Goal: Information Seeking & Learning: Learn about a topic

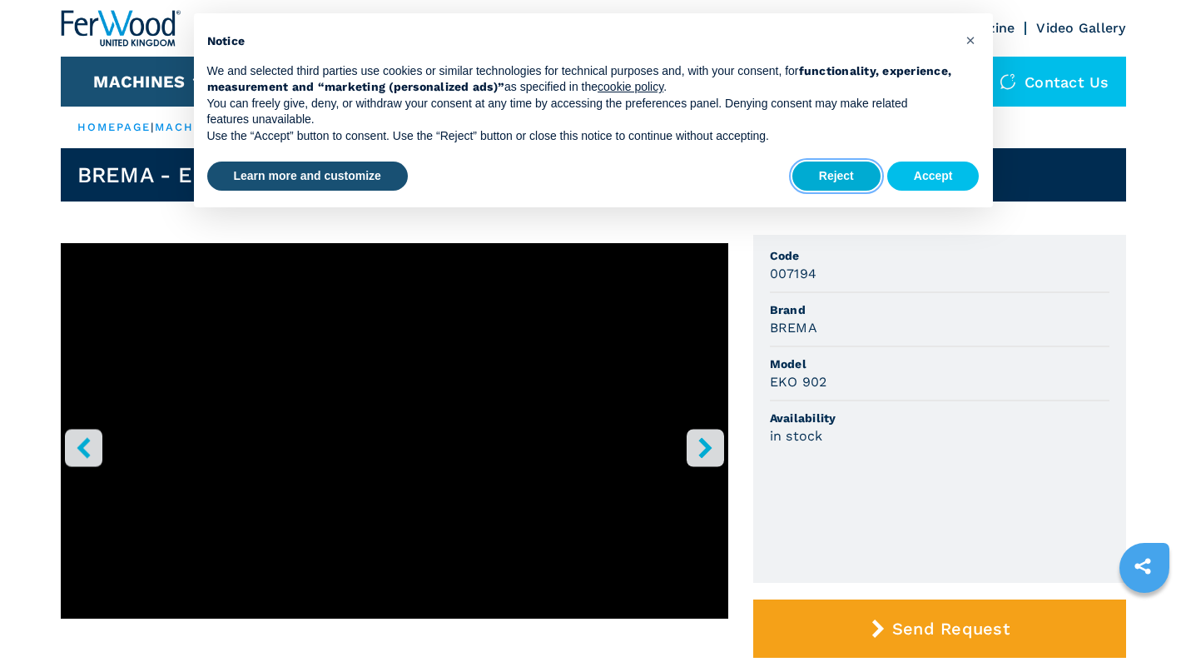
click at [818, 180] on button "Reject" at bounding box center [837, 177] width 88 height 30
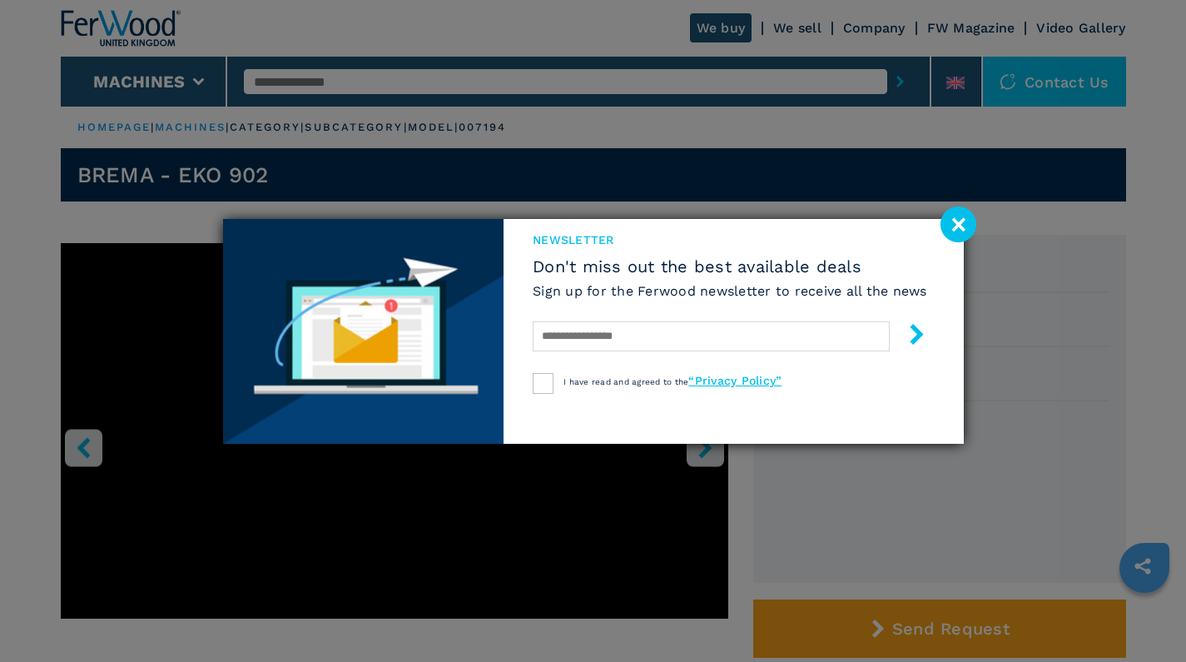
click at [704, 601] on div "newsletter Don't miss out the best available deals Sign up for the Ferwood news…" at bounding box center [593, 331] width 1186 height 662
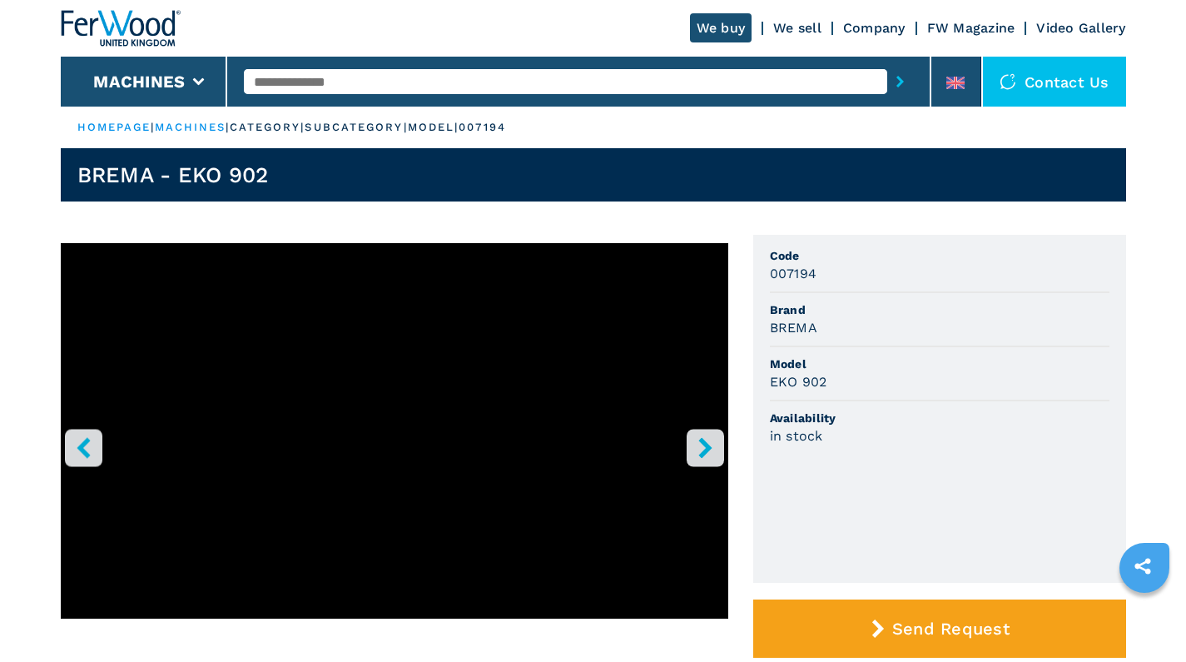
click at [708, 455] on icon "right-button" at bounding box center [705, 447] width 21 height 21
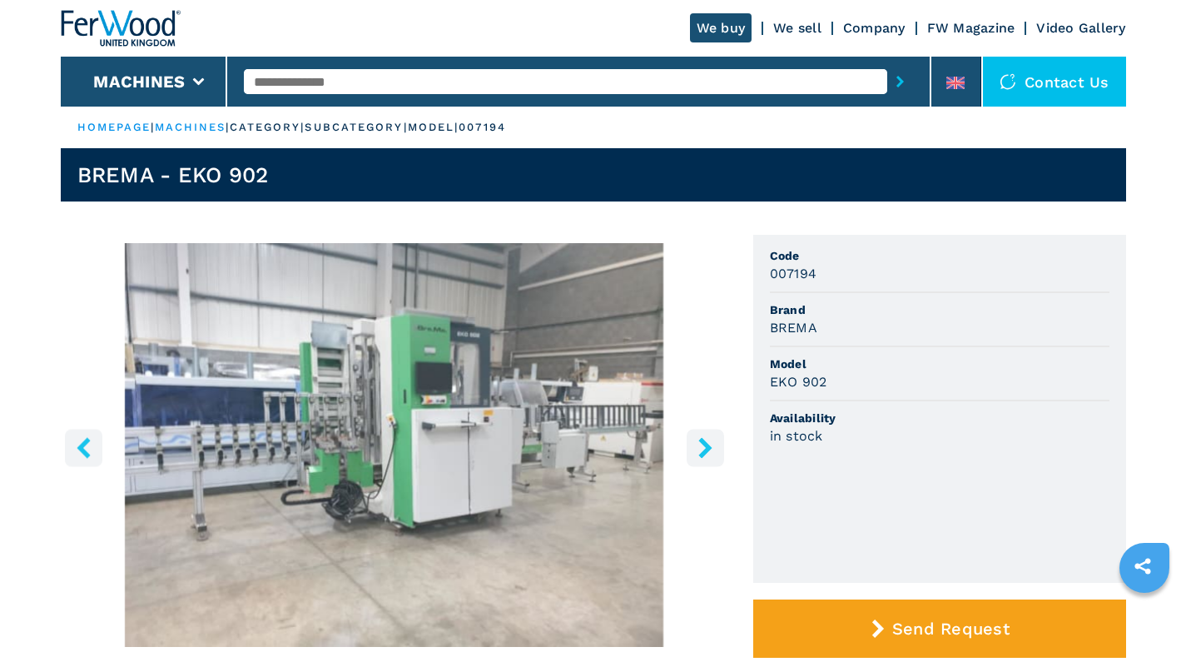
click at [708, 455] on icon "right-button" at bounding box center [705, 447] width 21 height 21
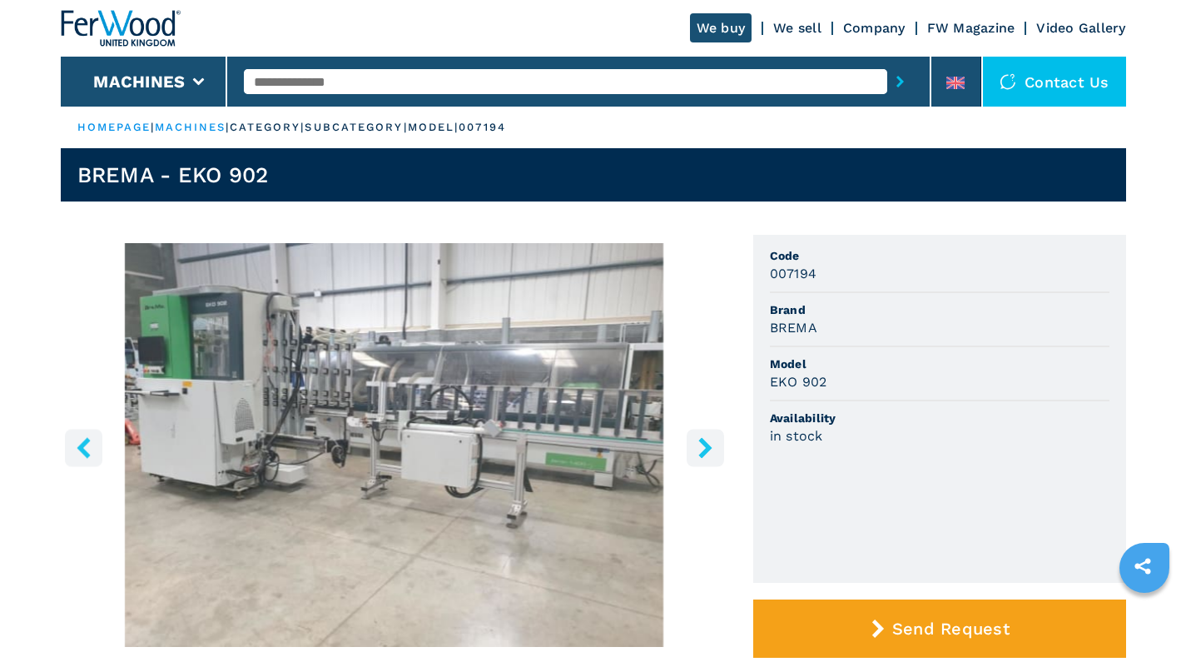
click at [708, 455] on icon "right-button" at bounding box center [705, 447] width 21 height 21
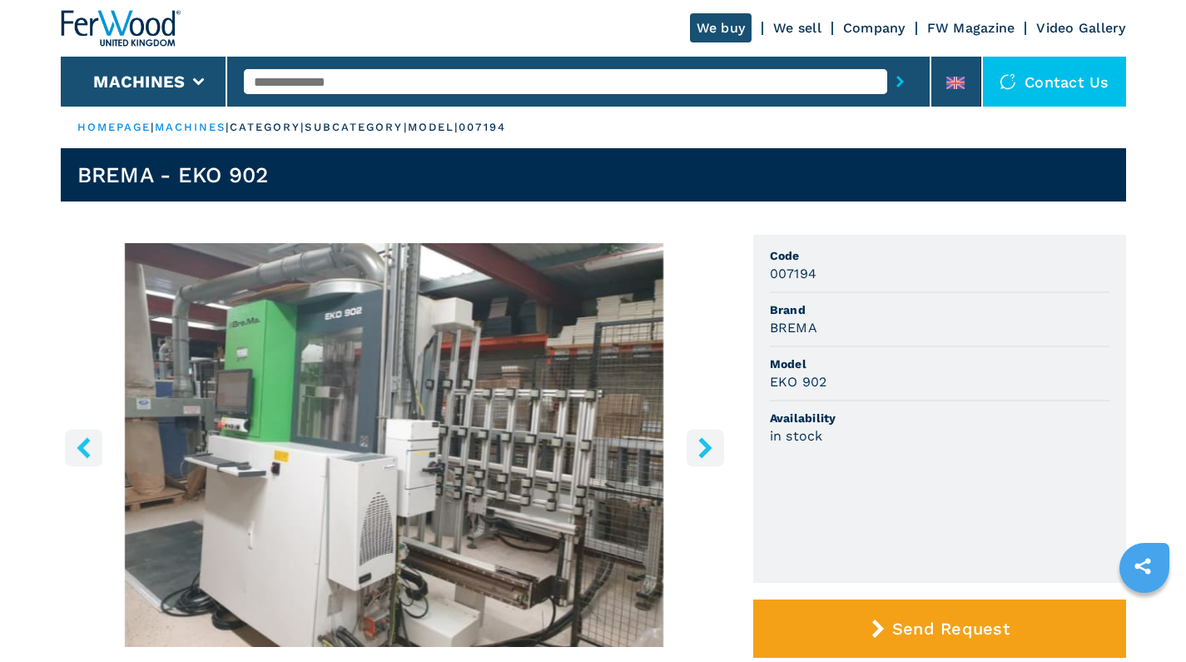
click at [709, 455] on icon "right-button" at bounding box center [705, 447] width 21 height 21
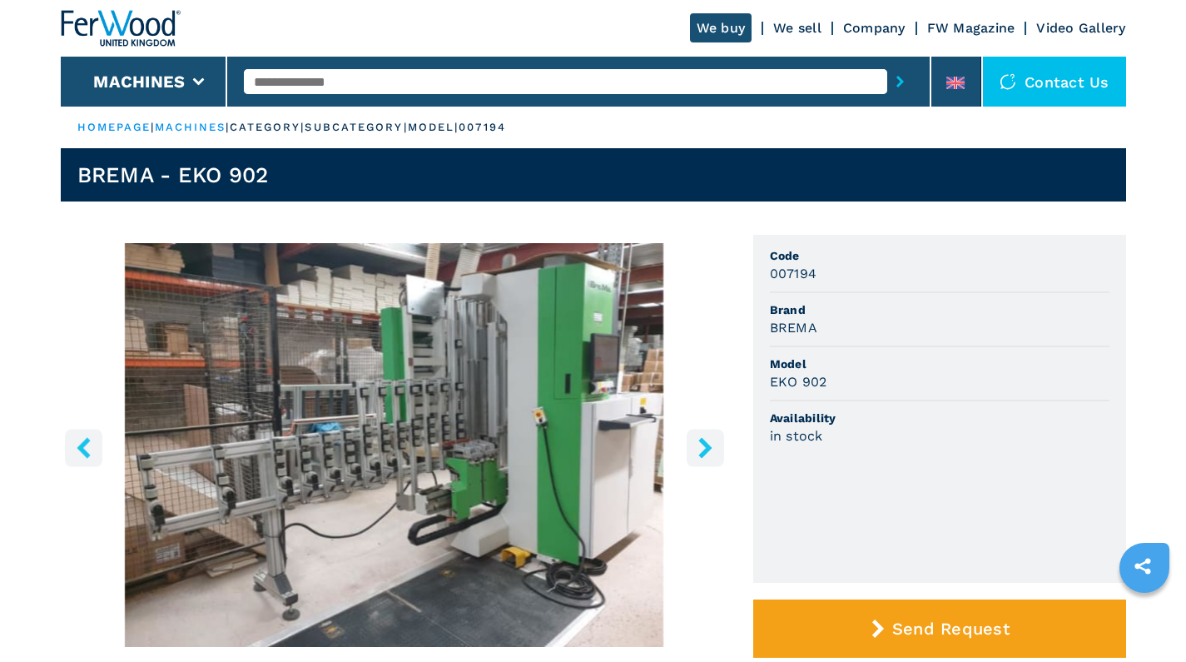
click at [711, 455] on icon "right-button" at bounding box center [705, 447] width 21 height 21
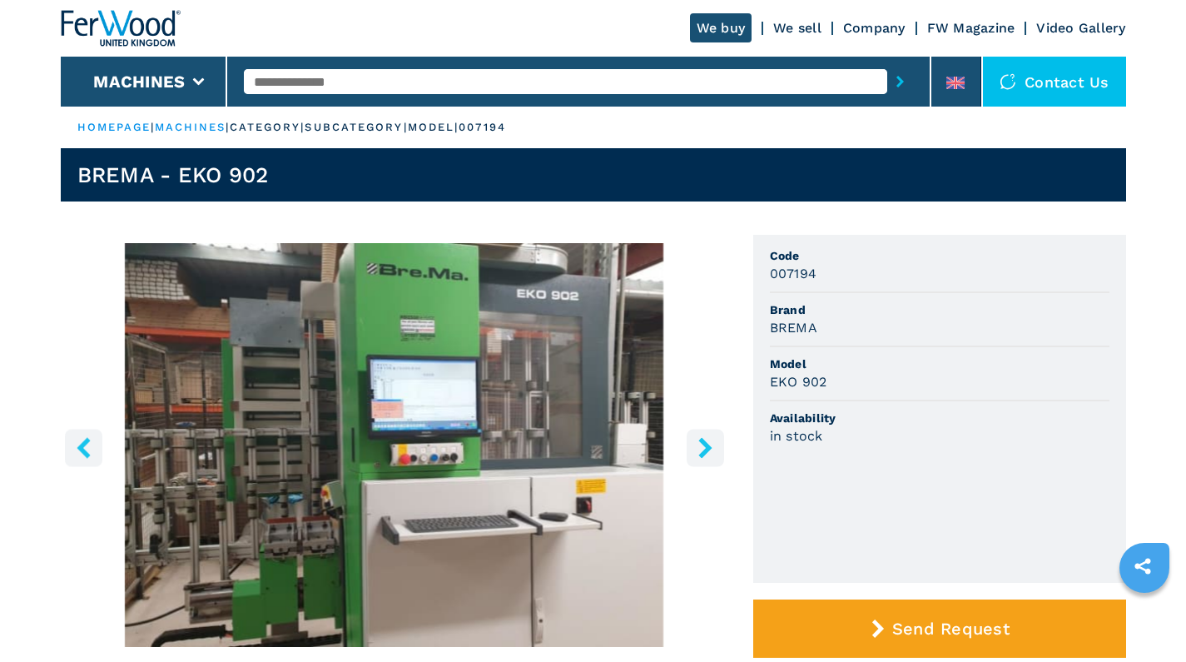
click at [711, 455] on icon "right-button" at bounding box center [705, 447] width 21 height 21
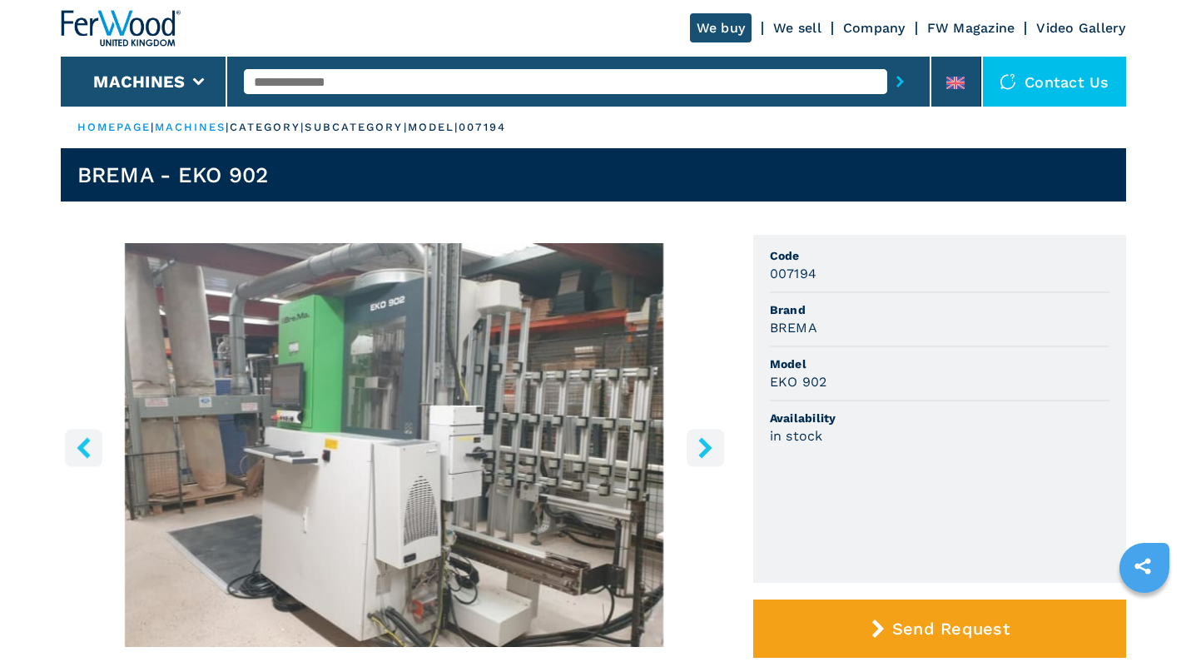
click at [711, 455] on icon "right-button" at bounding box center [705, 447] width 21 height 21
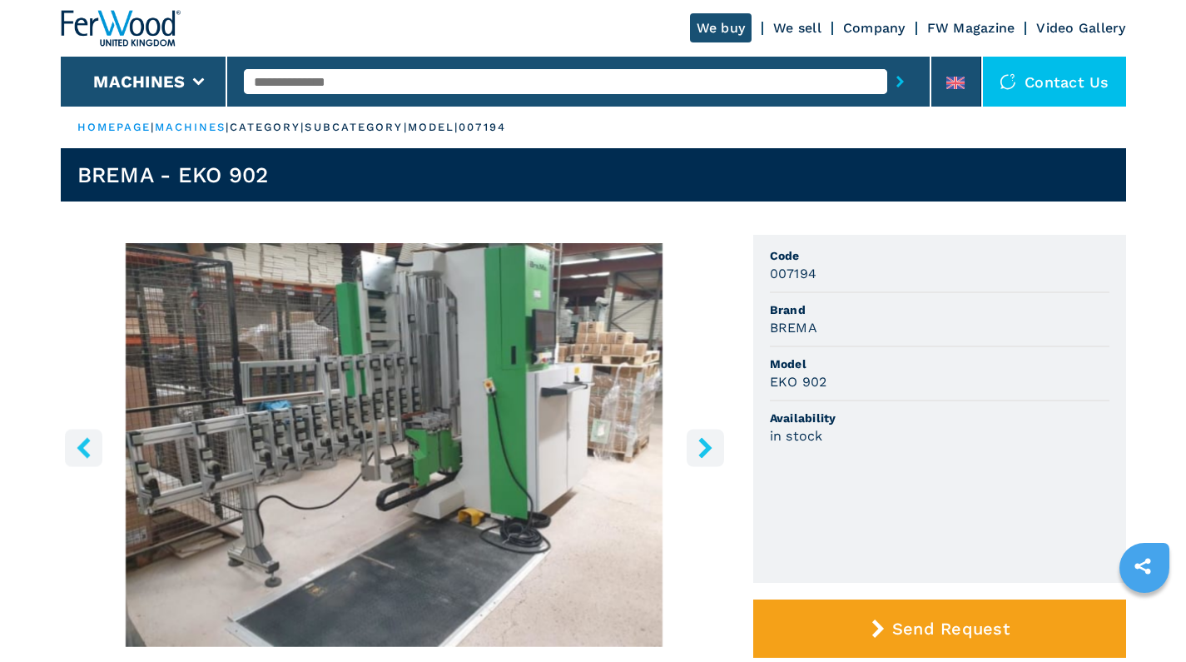
click at [711, 455] on icon "right-button" at bounding box center [705, 447] width 21 height 21
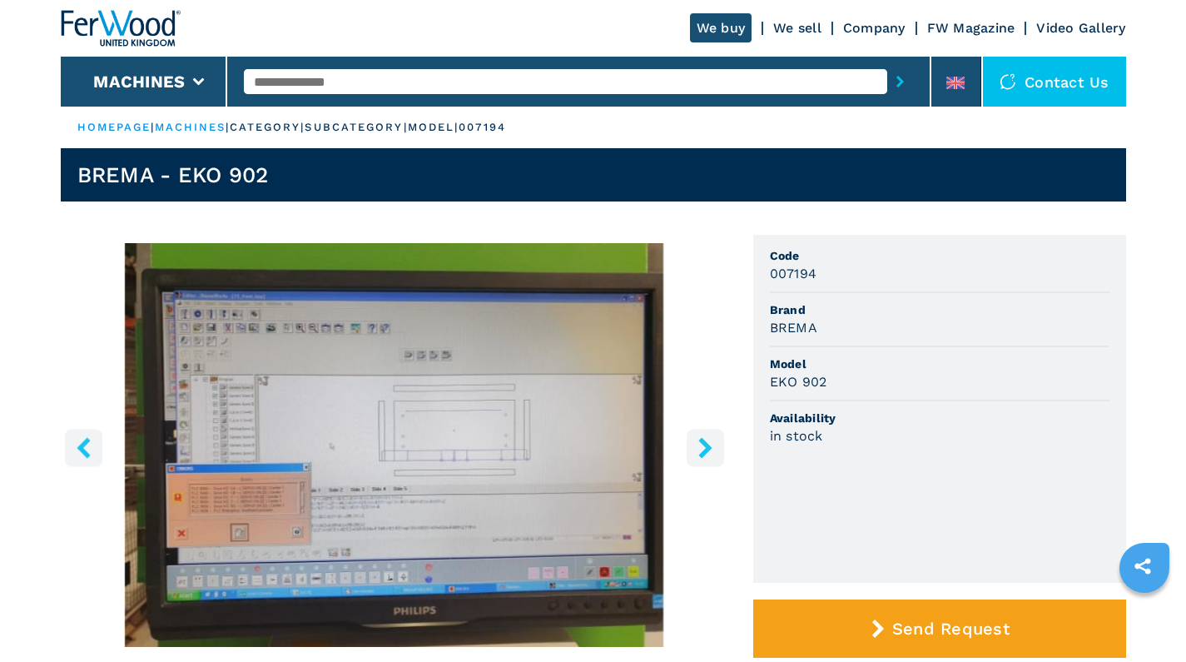
click at [711, 455] on icon "right-button" at bounding box center [705, 447] width 21 height 21
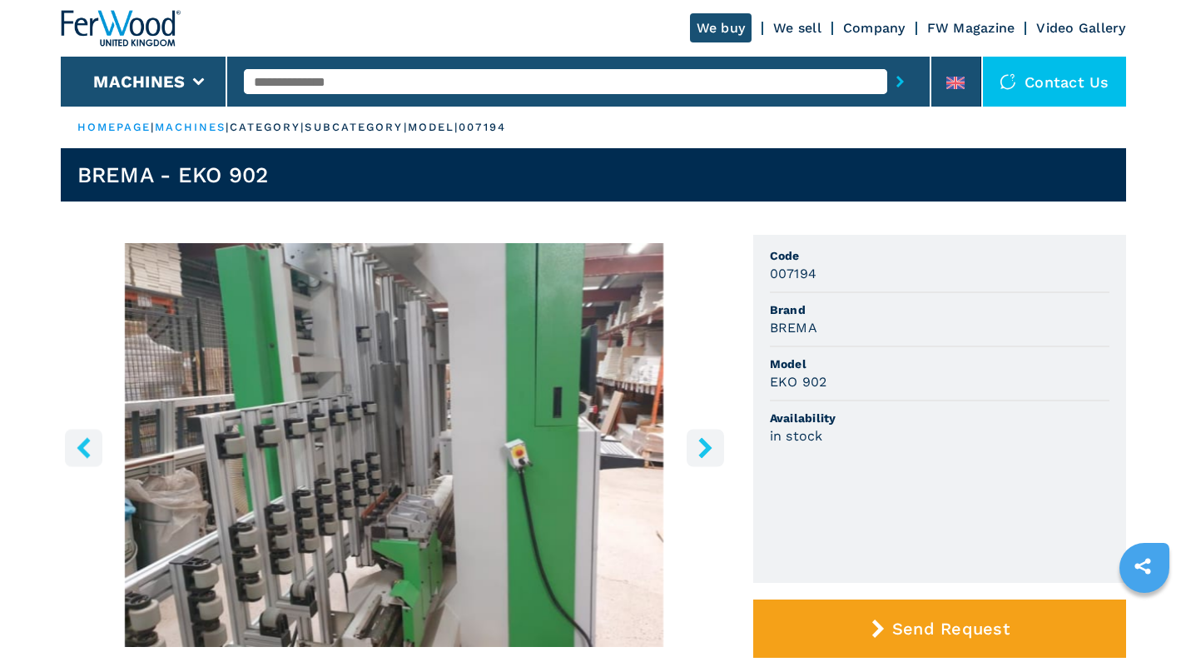
click at [92, 435] on button "left-button" at bounding box center [83, 447] width 37 height 37
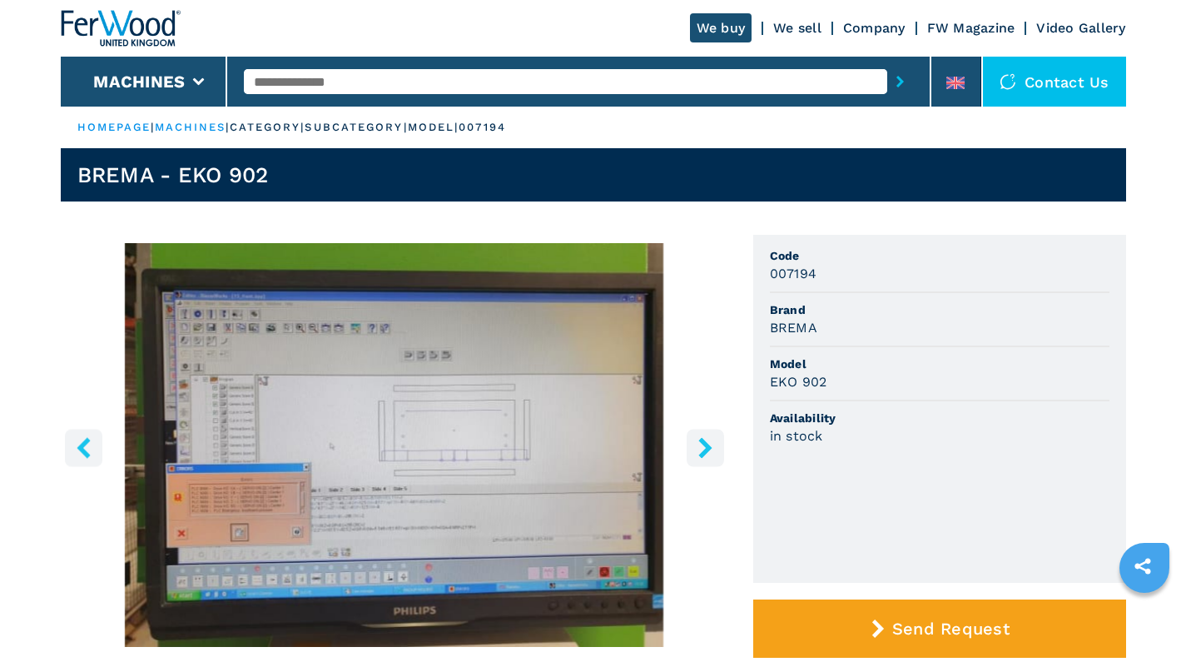
click at [701, 443] on icon "right-button" at bounding box center [705, 447] width 13 height 21
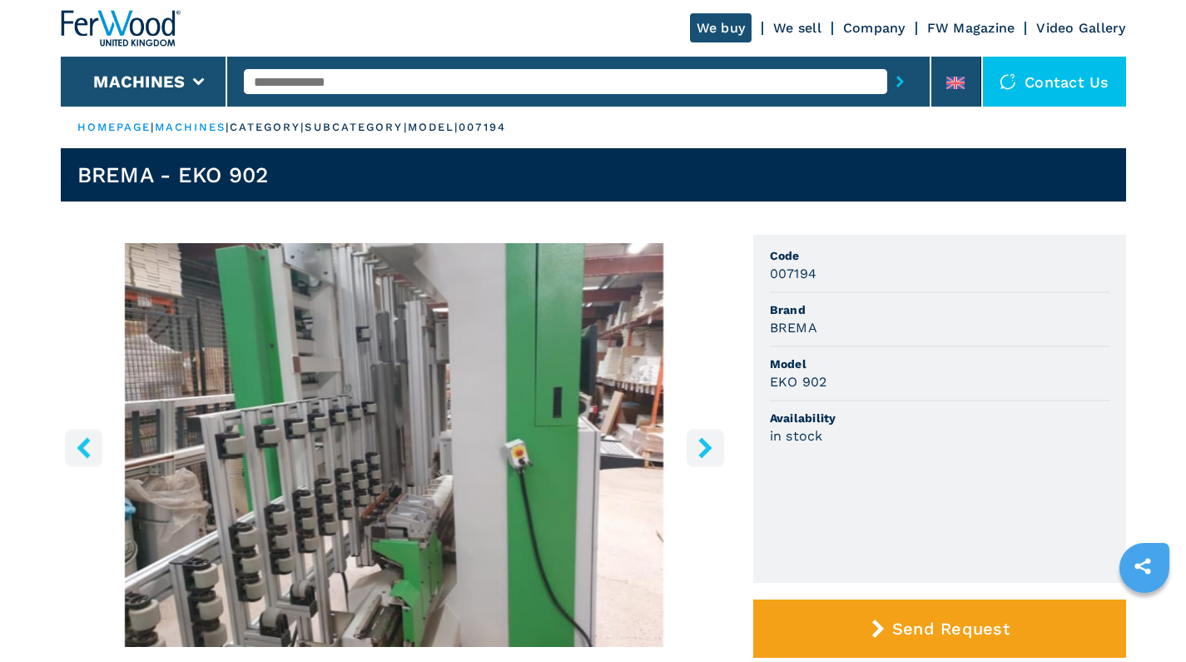
click at [701, 443] on icon "right-button" at bounding box center [705, 447] width 13 height 21
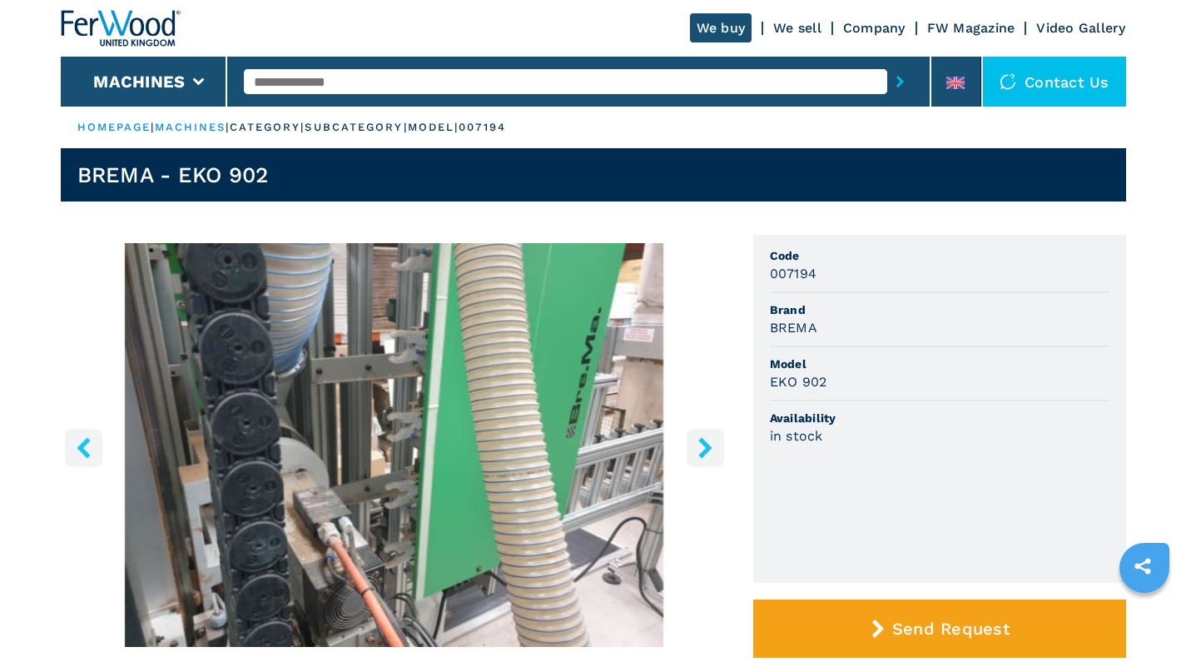
click at [701, 443] on icon "right-button" at bounding box center [705, 447] width 13 height 21
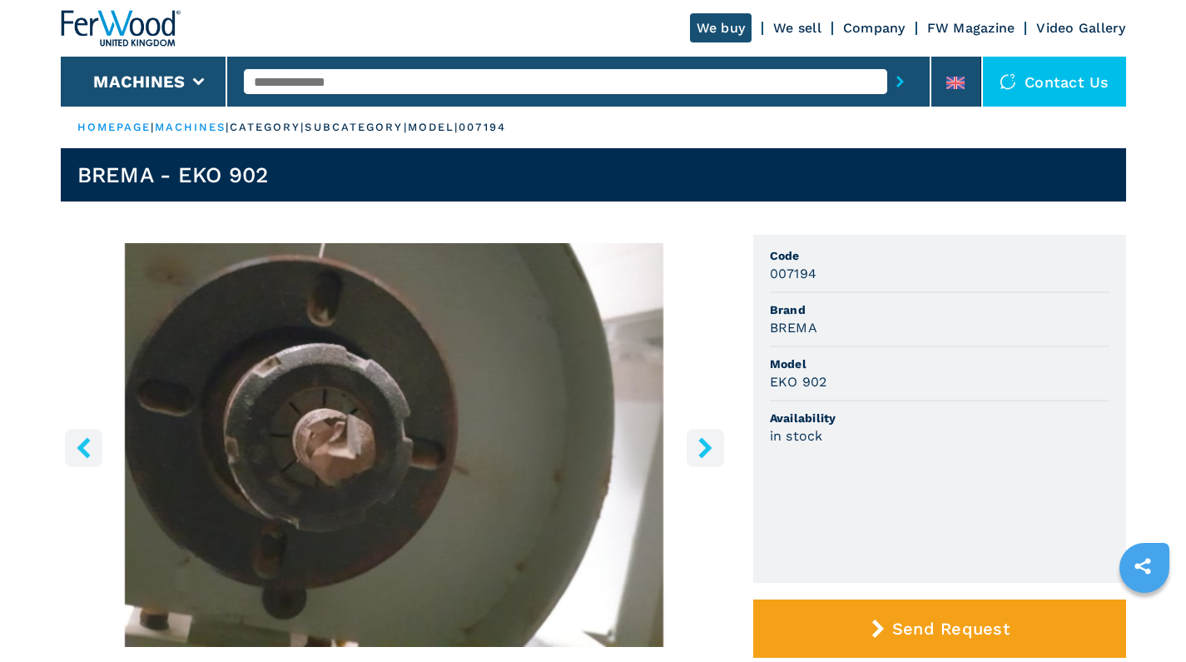
click at [701, 443] on icon "right-button" at bounding box center [705, 447] width 13 height 21
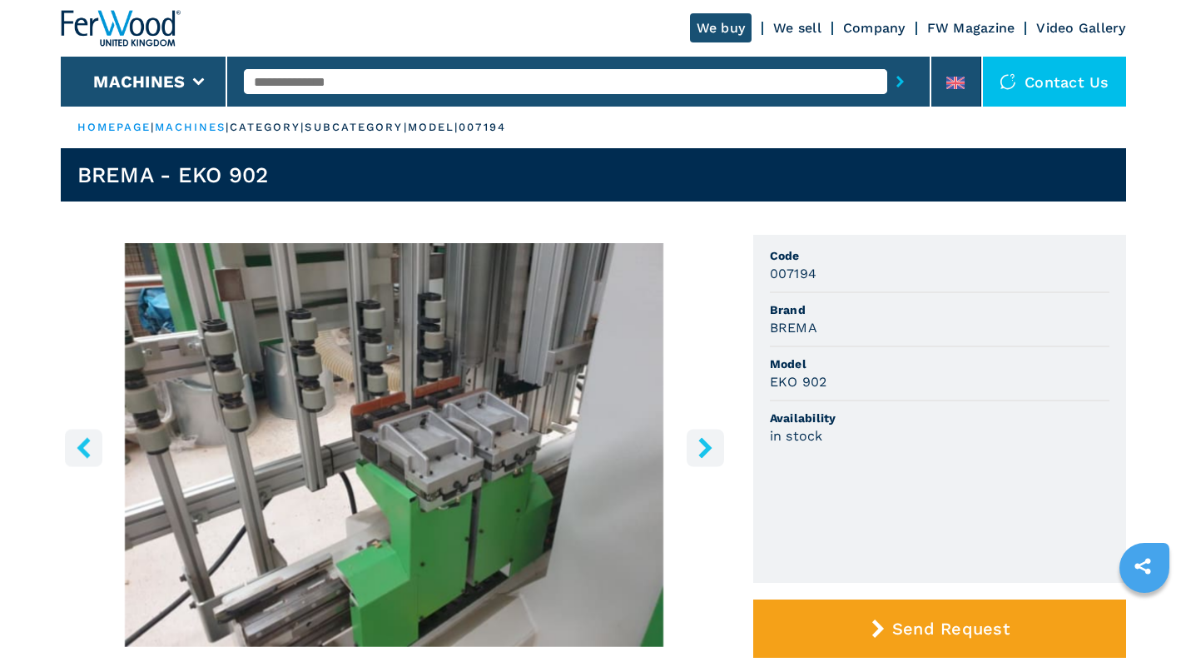
click at [701, 443] on icon "right-button" at bounding box center [705, 447] width 13 height 21
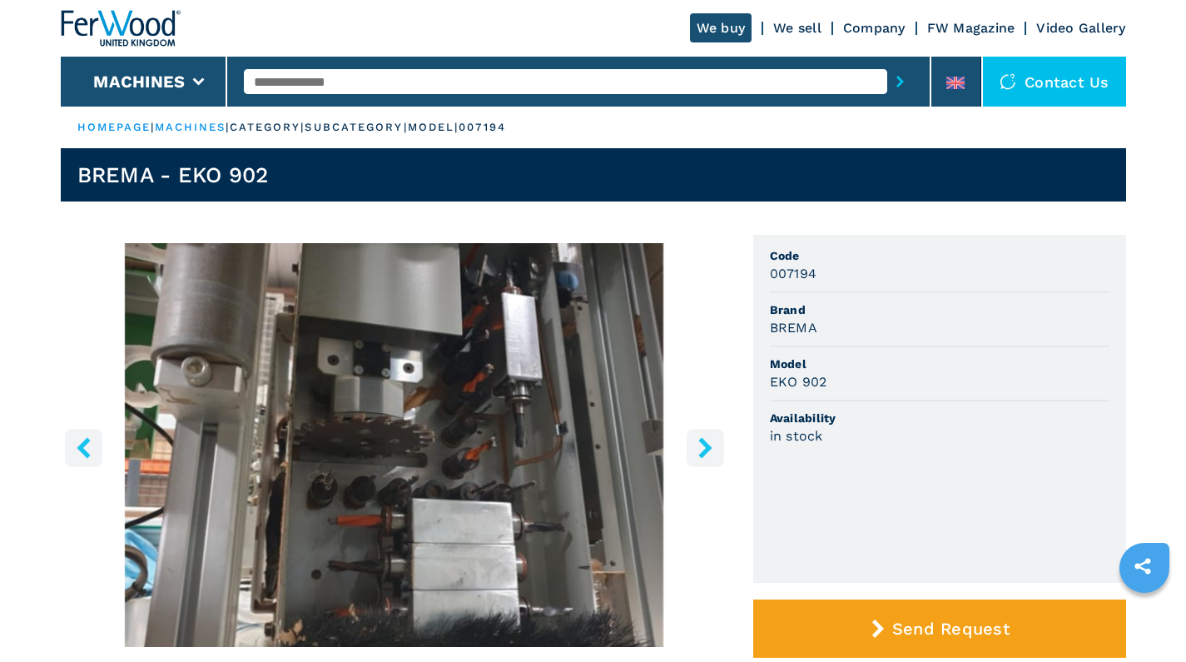
click at [701, 443] on icon "right-button" at bounding box center [705, 447] width 13 height 21
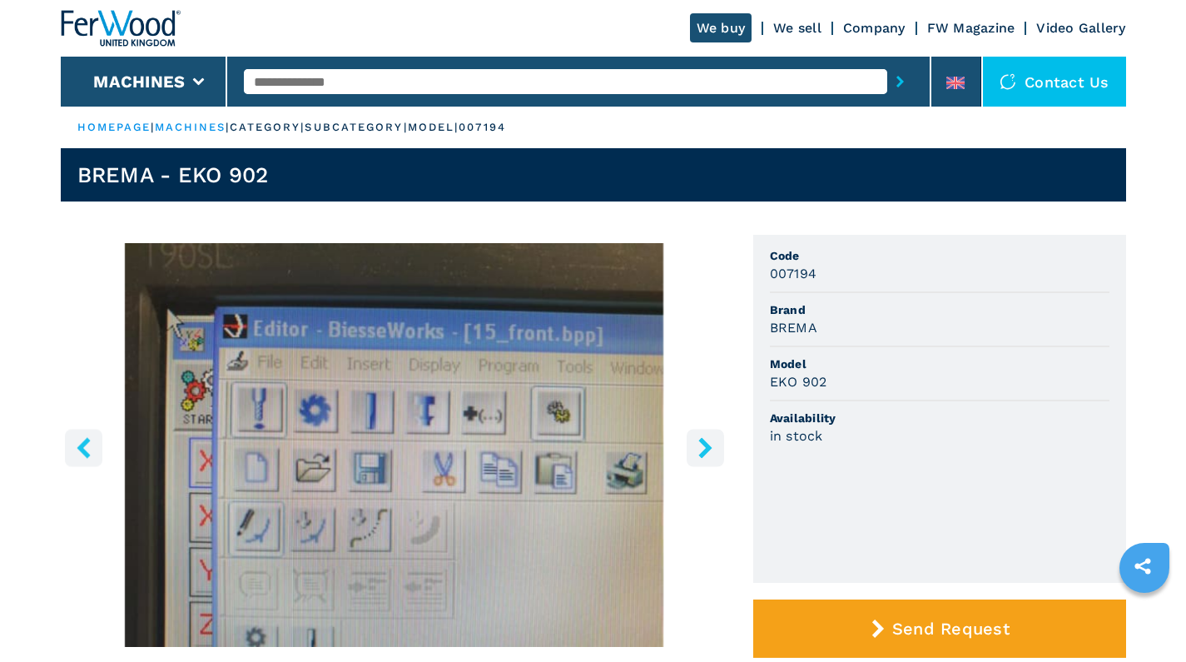
click at [701, 443] on icon "right-button" at bounding box center [705, 447] width 13 height 21
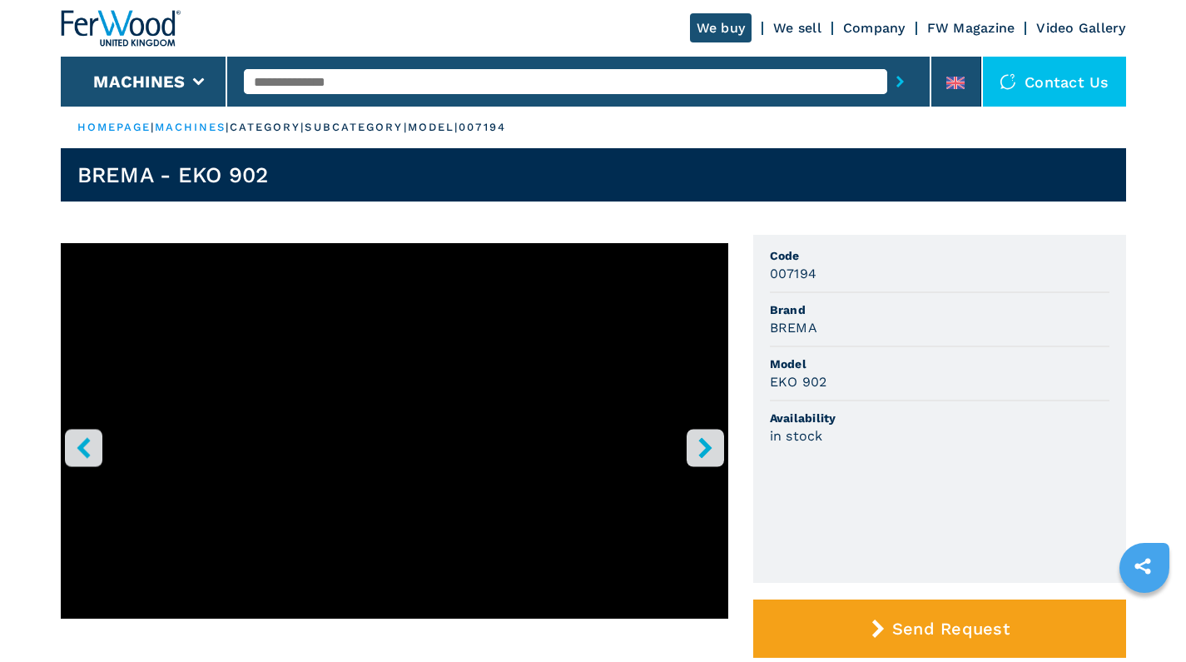
click at [87, 450] on icon "left-button" at bounding box center [83, 447] width 21 height 21
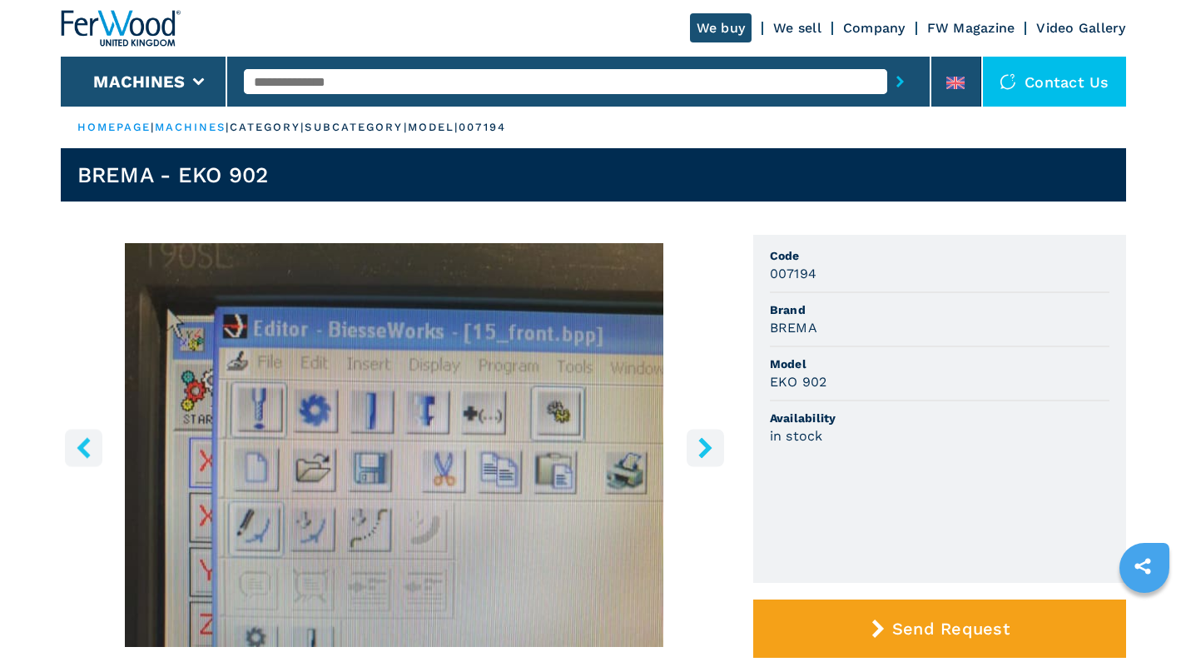
click at [87, 451] on icon "left-button" at bounding box center [83, 447] width 21 height 21
click at [88, 447] on icon "left-button" at bounding box center [83, 447] width 21 height 21
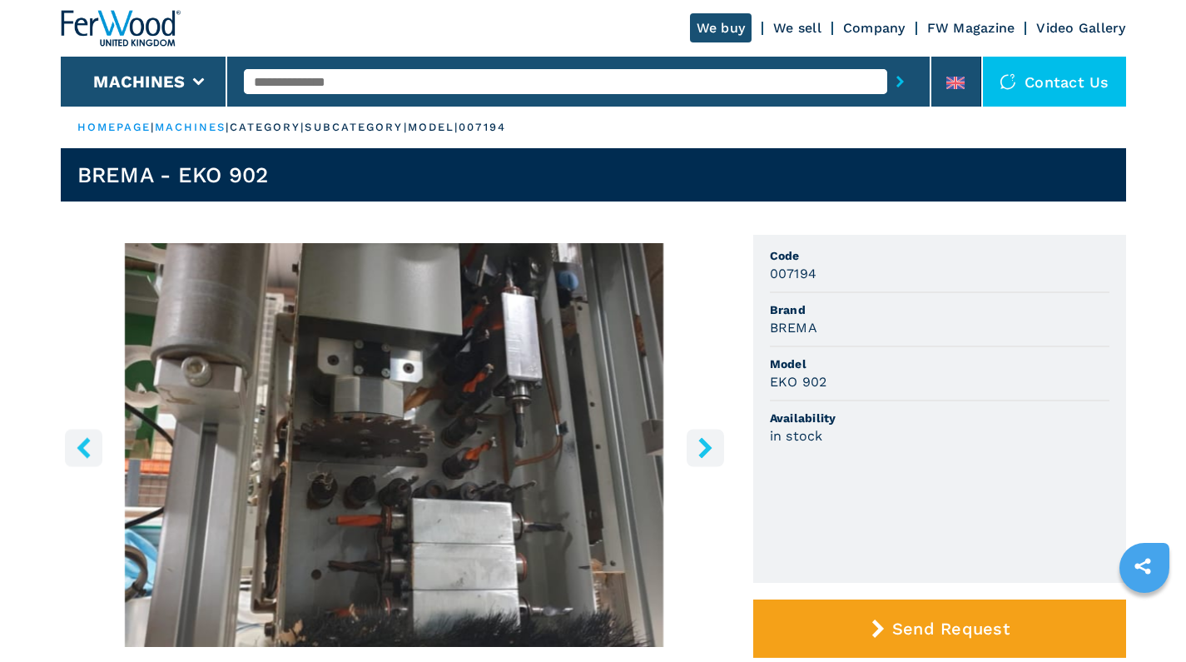
click at [88, 447] on icon "left-button" at bounding box center [83, 447] width 21 height 21
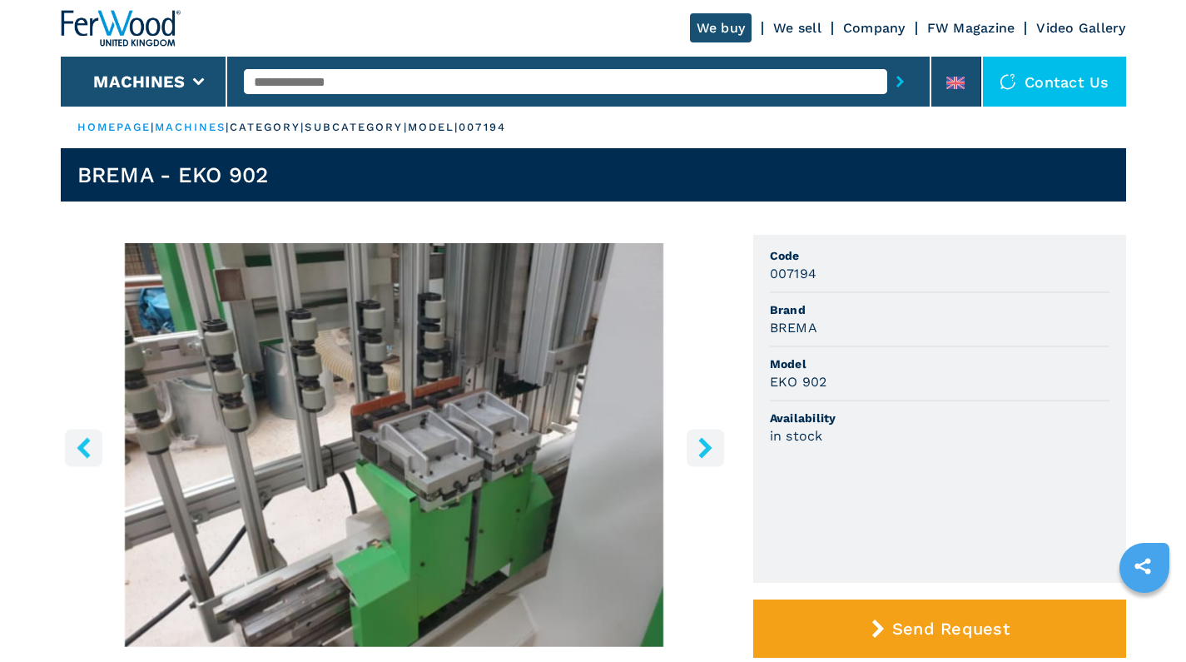
click at [88, 447] on icon "left-button" at bounding box center [83, 447] width 21 height 21
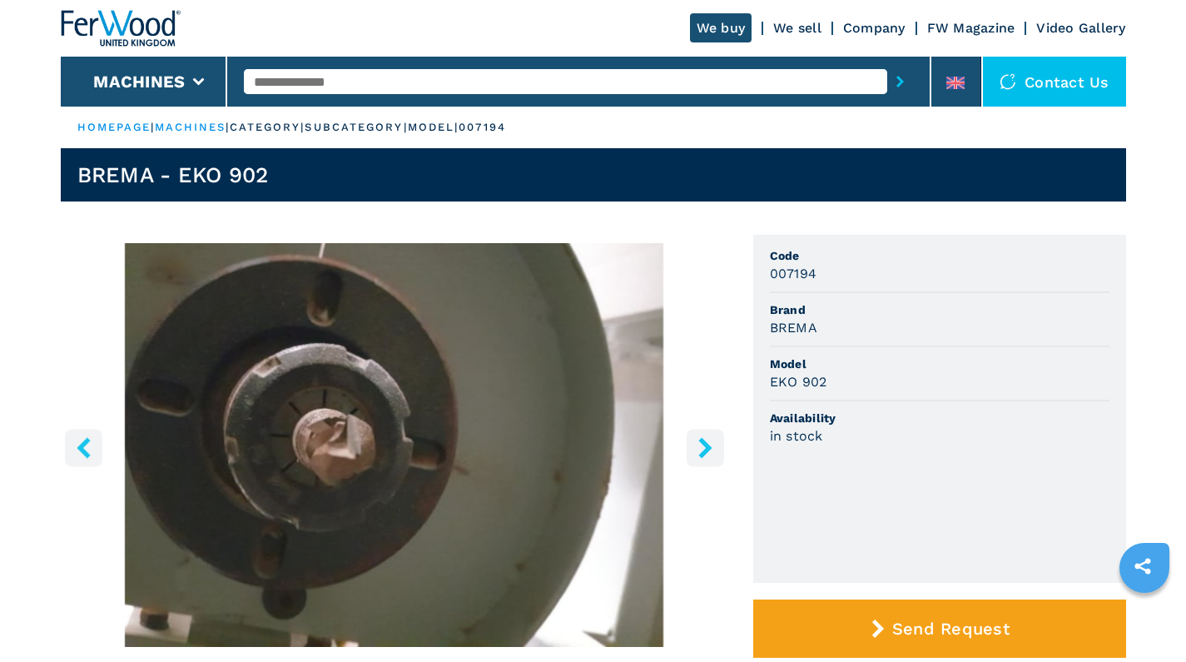
click at [88, 447] on icon "left-button" at bounding box center [83, 447] width 21 height 21
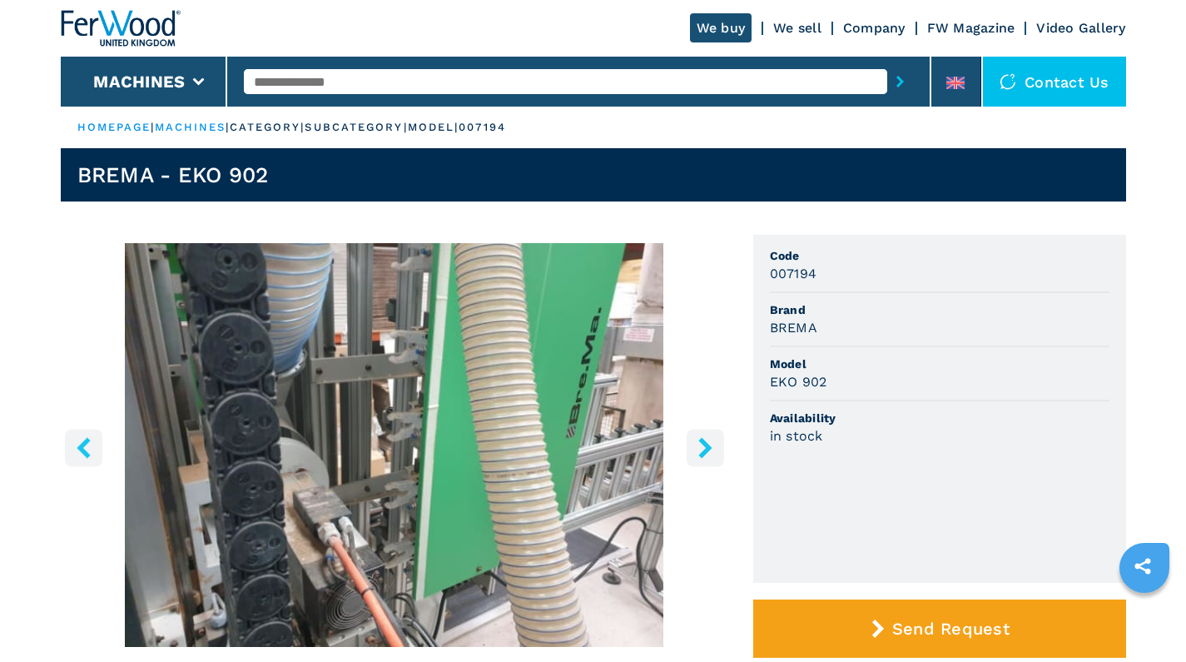
click at [690, 438] on button "right-button" at bounding box center [705, 447] width 37 height 37
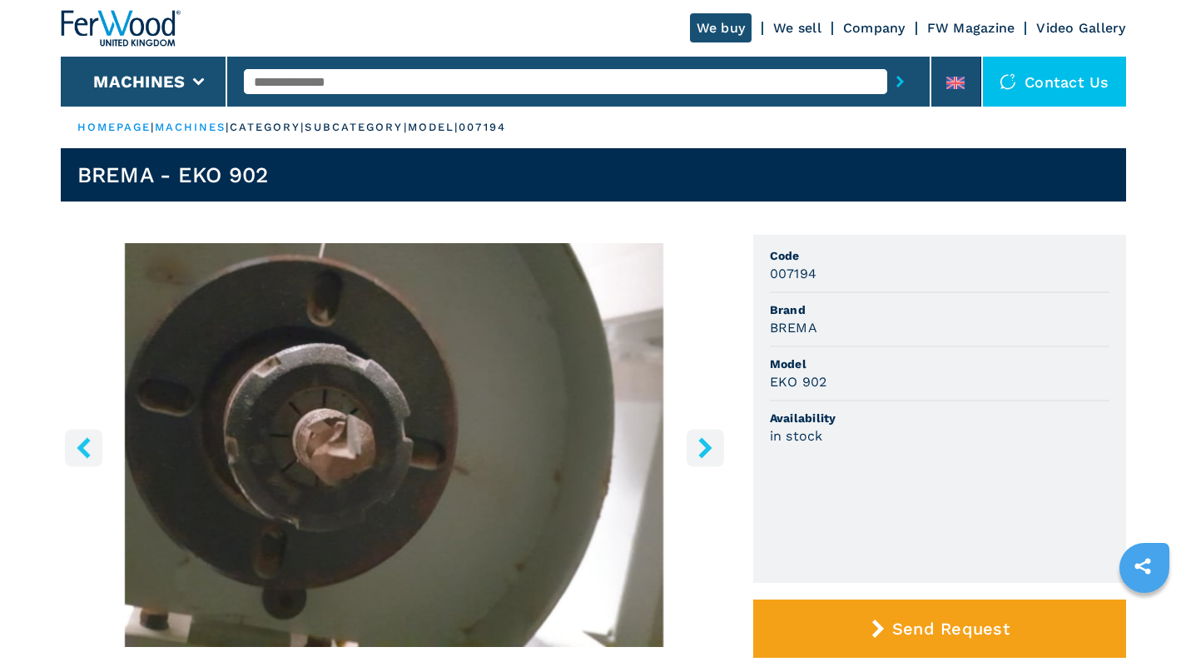
click at [696, 440] on icon "right-button" at bounding box center [705, 447] width 21 height 21
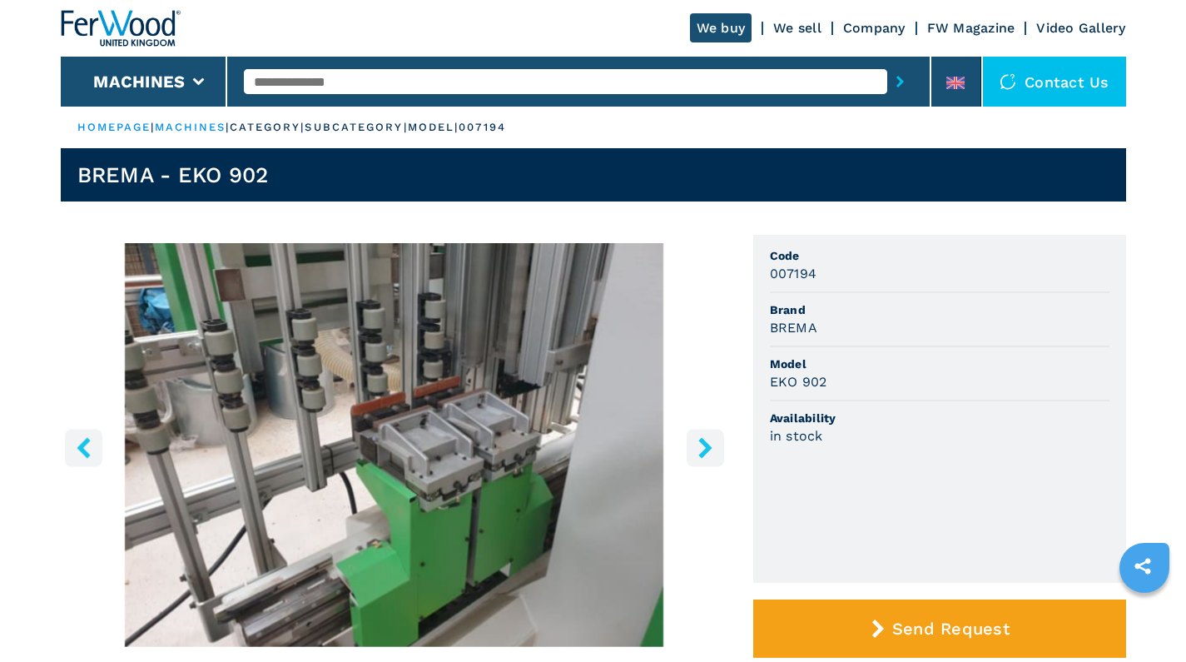
click at [696, 440] on icon "right-button" at bounding box center [705, 447] width 21 height 21
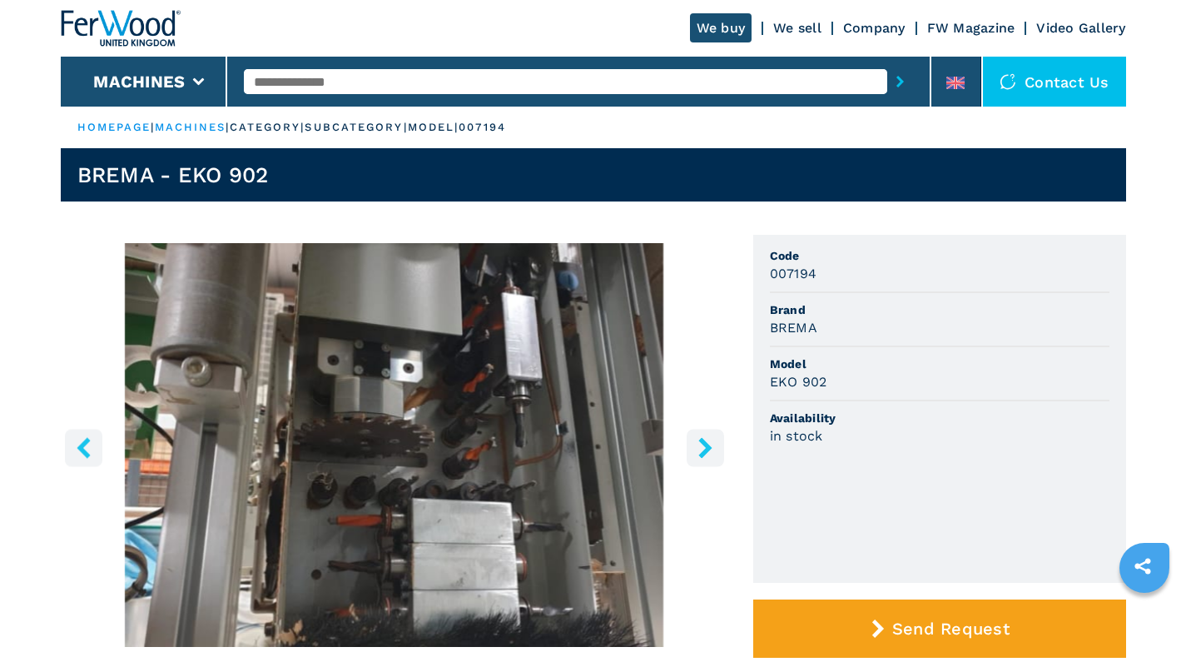
click at [696, 440] on icon "right-button" at bounding box center [705, 447] width 21 height 21
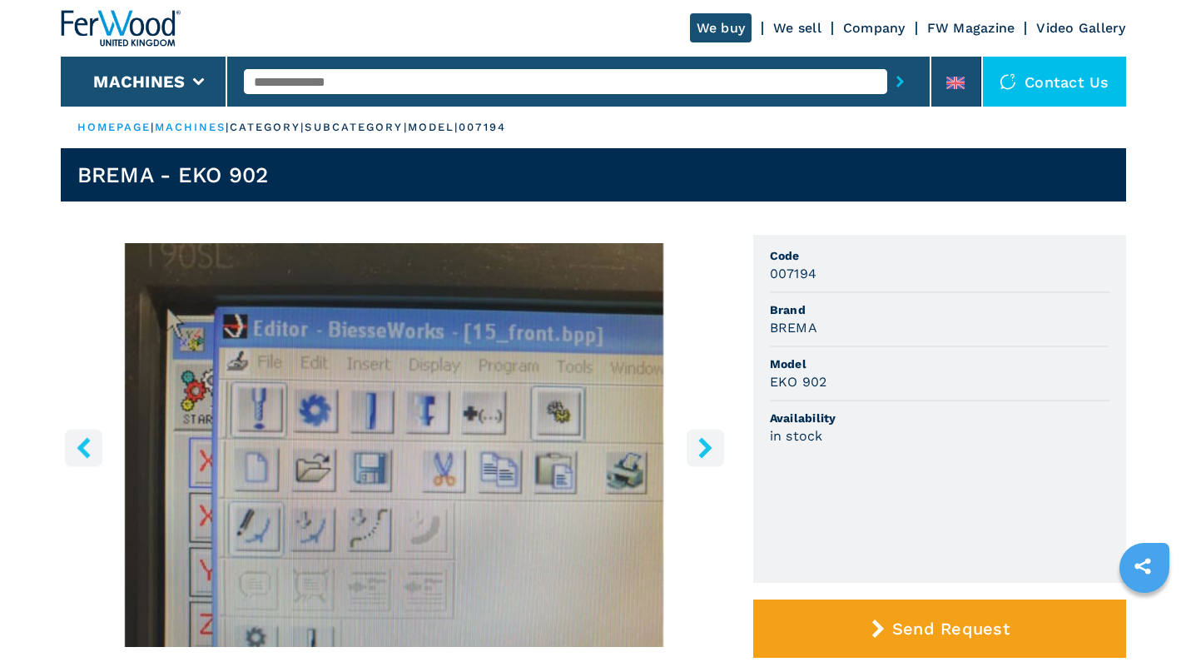
click at [696, 440] on icon "right-button" at bounding box center [705, 447] width 21 height 21
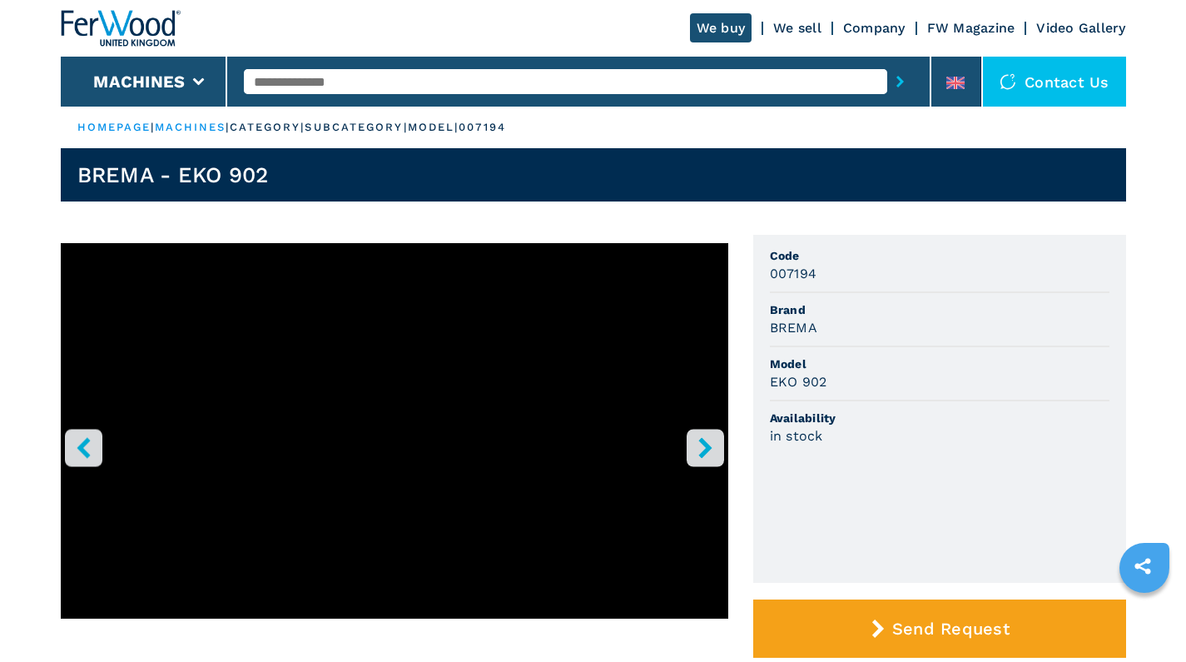
click at [696, 440] on icon "right-button" at bounding box center [705, 447] width 21 height 21
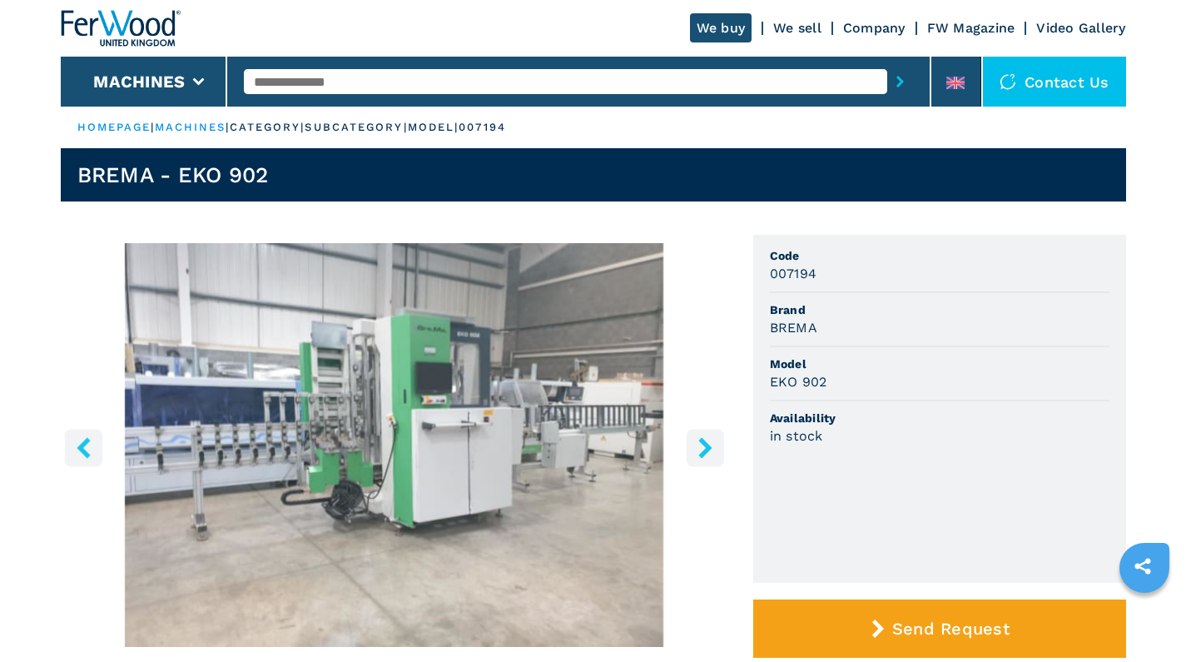
click at [698, 440] on icon "right-button" at bounding box center [705, 447] width 21 height 21
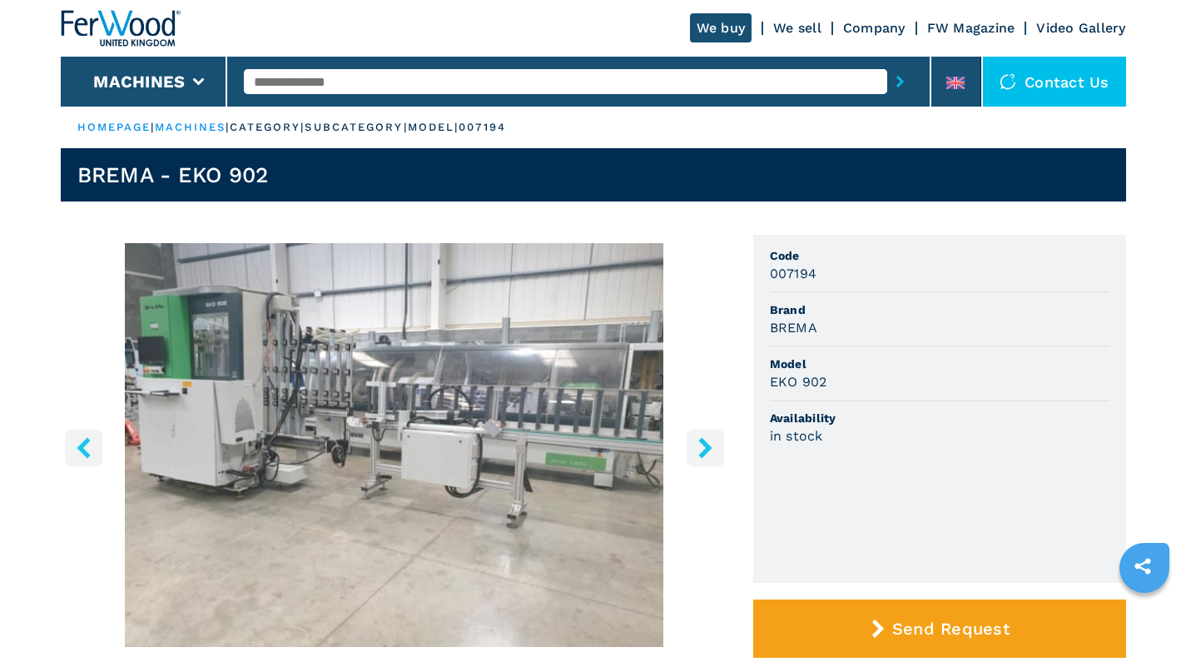
click at [698, 440] on icon "right-button" at bounding box center [705, 447] width 21 height 21
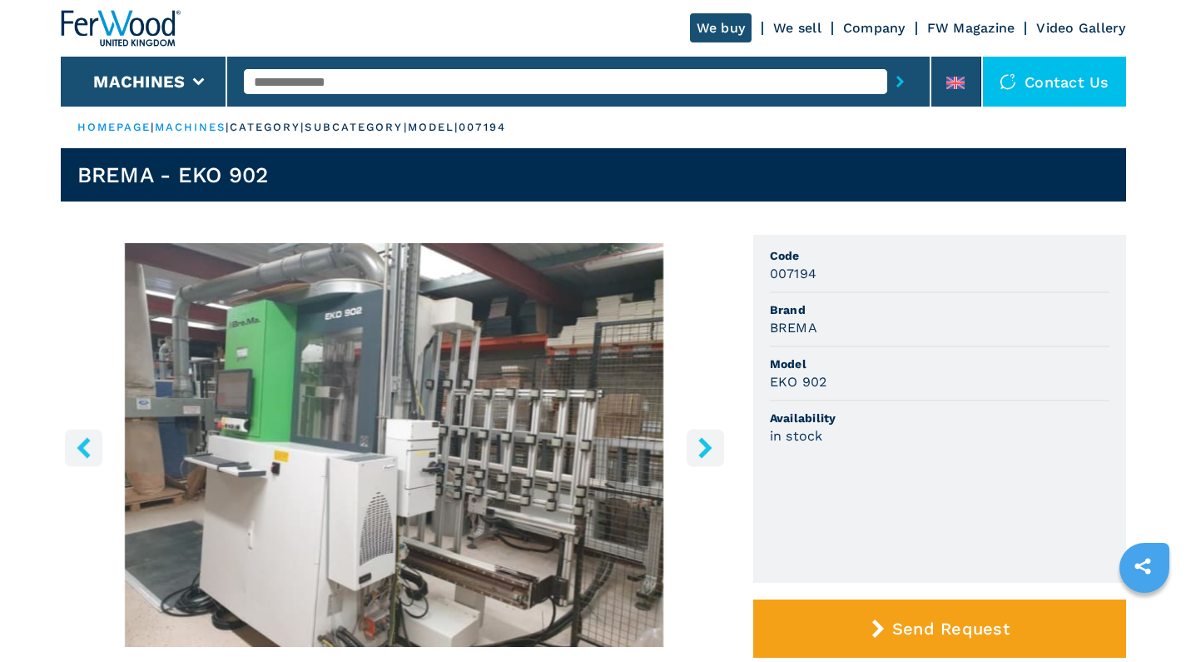
click at [82, 448] on icon "left-button" at bounding box center [83, 447] width 13 height 21
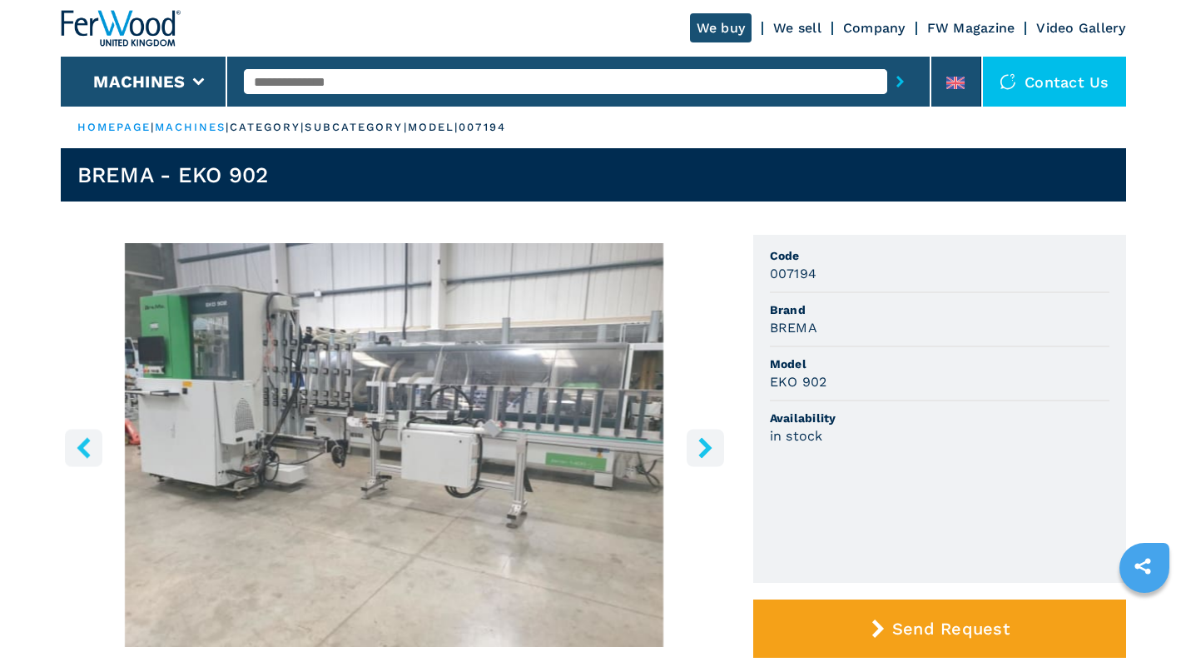
click at [82, 448] on icon "left-button" at bounding box center [83, 447] width 13 height 21
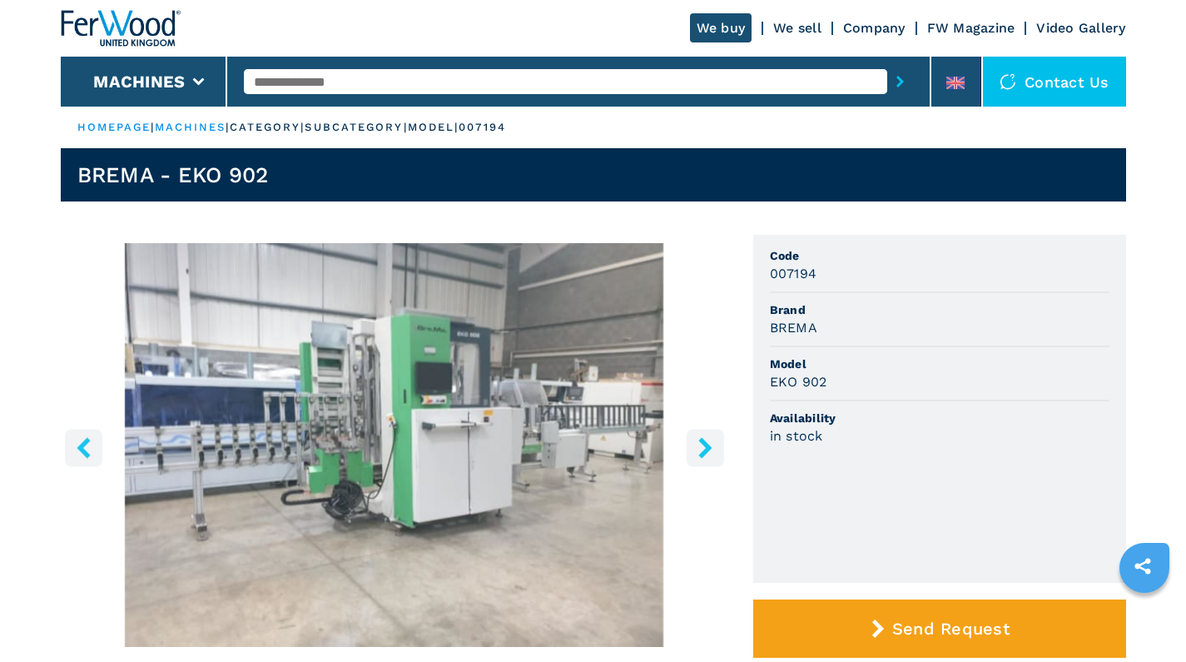
click at [82, 448] on icon "left-button" at bounding box center [83, 447] width 13 height 21
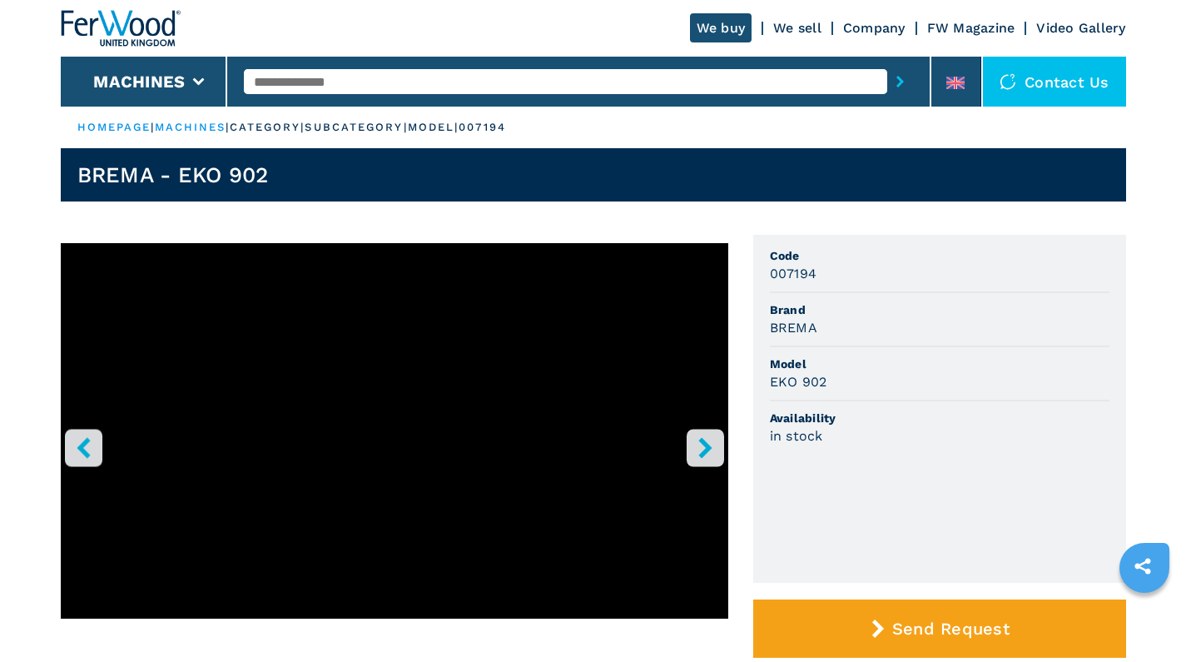
click at [82, 448] on icon "left-button" at bounding box center [83, 447] width 13 height 21
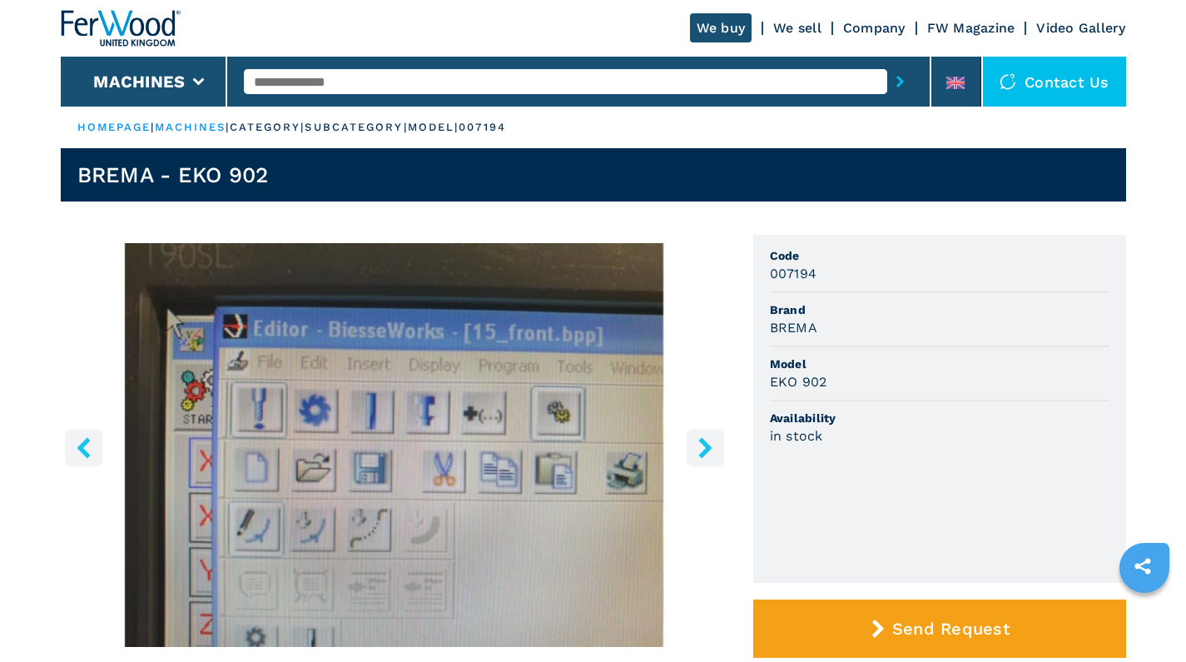
click at [104, 440] on img "Go to Slide 15" at bounding box center [395, 445] width 668 height 404
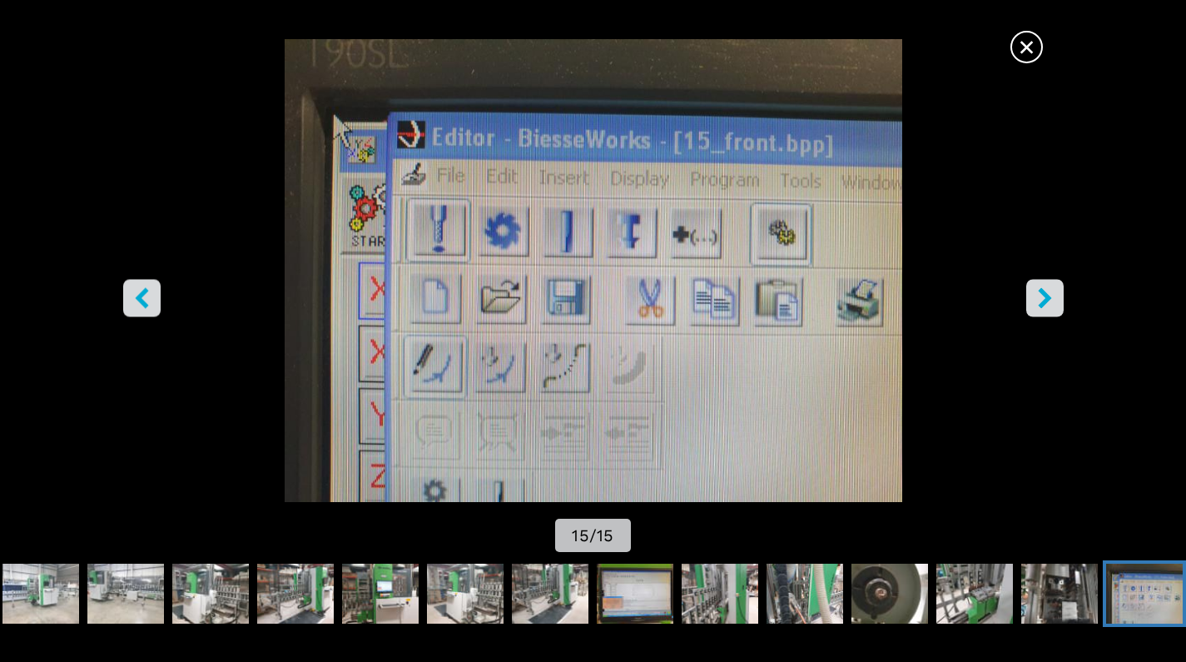
click at [147, 299] on icon "left-button" at bounding box center [142, 297] width 21 height 21
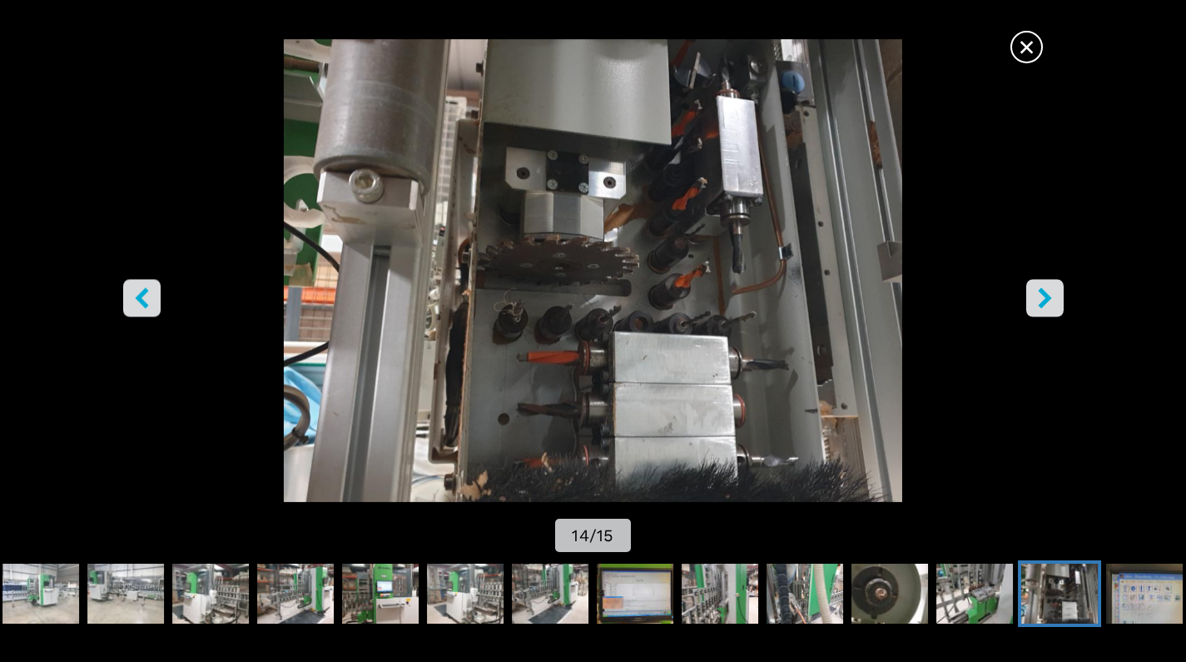
click at [147, 299] on icon "left-button" at bounding box center [142, 297] width 21 height 21
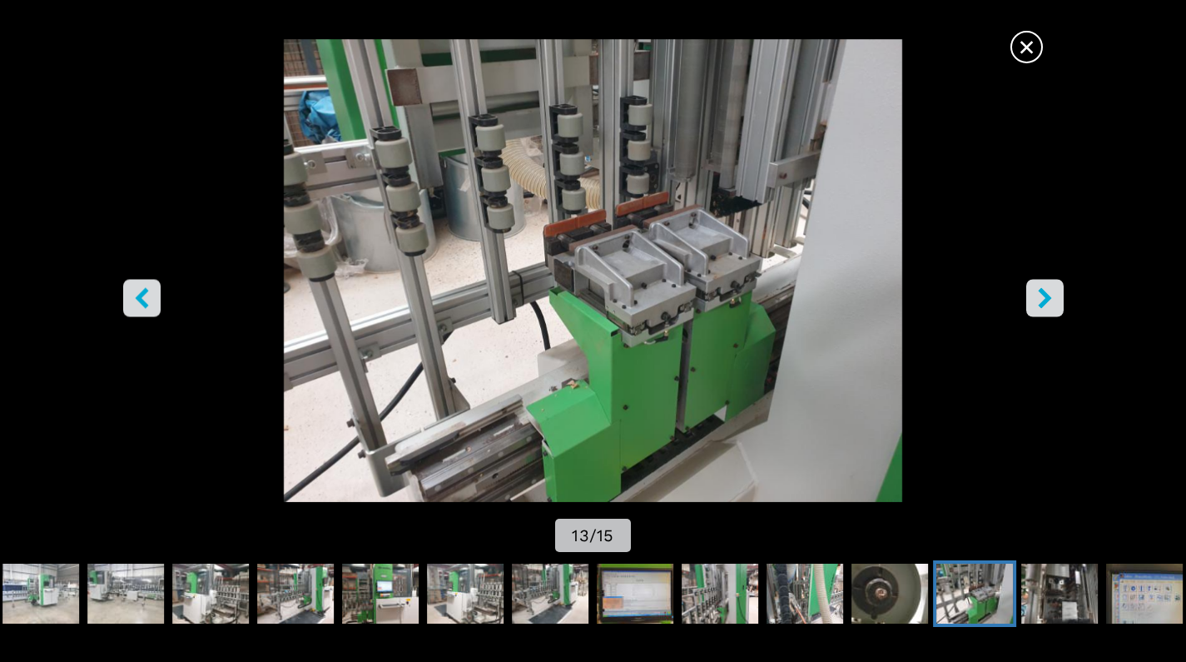
click at [147, 299] on icon "left-button" at bounding box center [142, 297] width 21 height 21
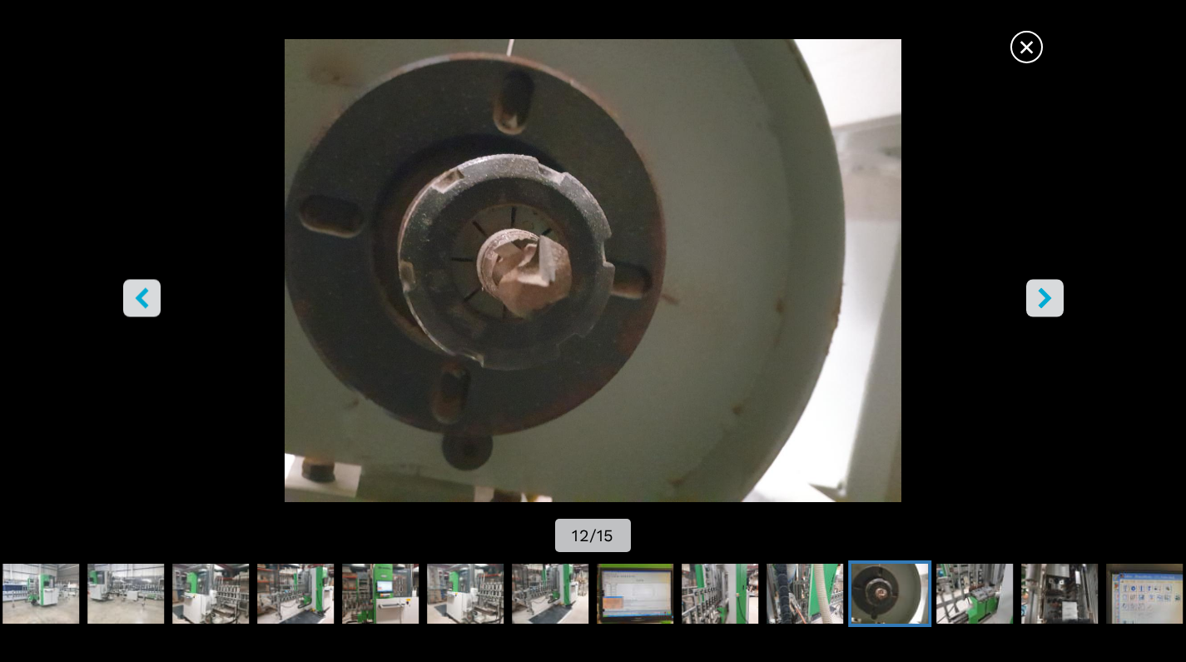
click at [147, 299] on icon "left-button" at bounding box center [142, 297] width 21 height 21
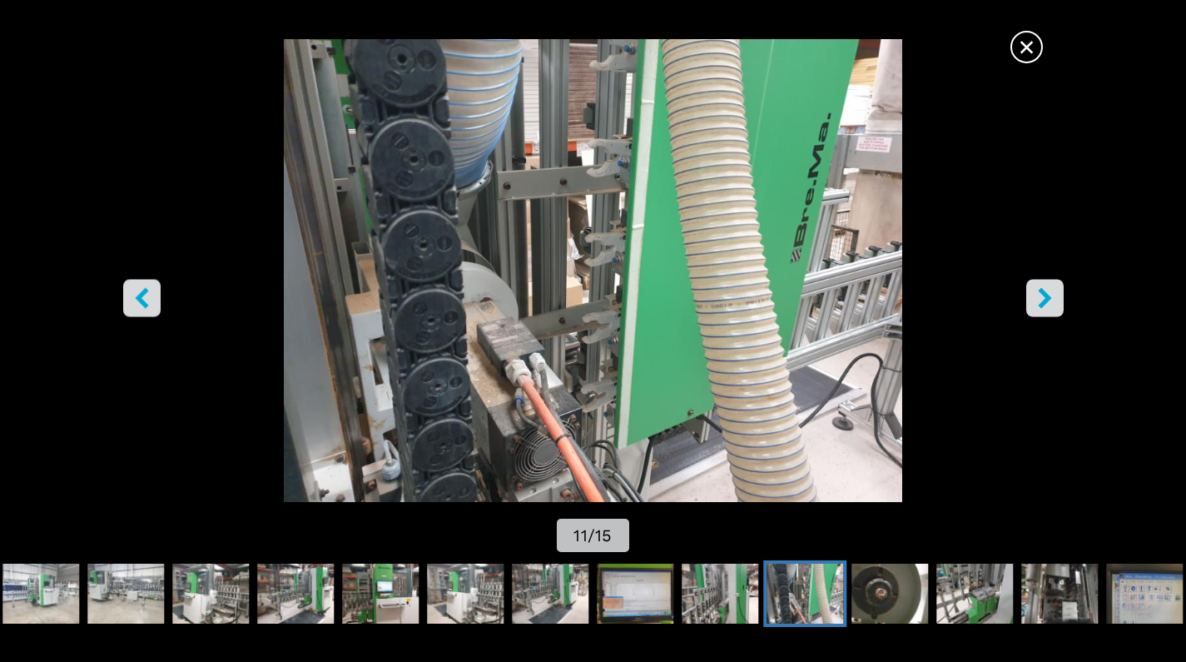
click at [147, 299] on icon "left-button" at bounding box center [142, 297] width 21 height 21
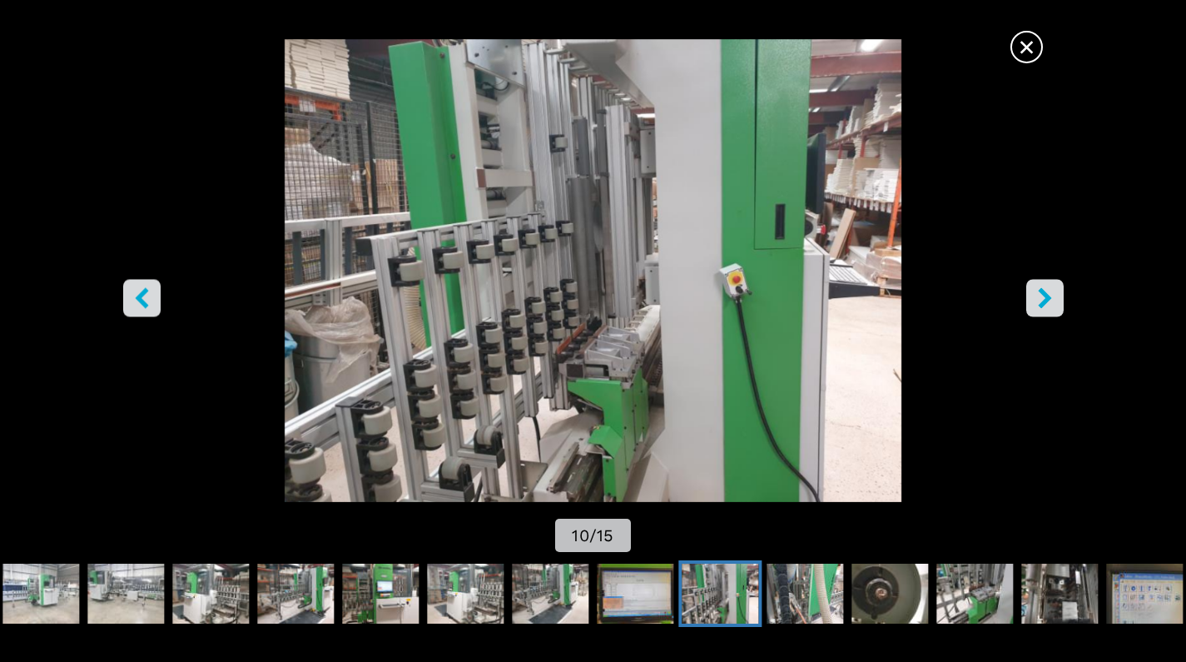
click at [147, 299] on icon "left-button" at bounding box center [142, 297] width 21 height 21
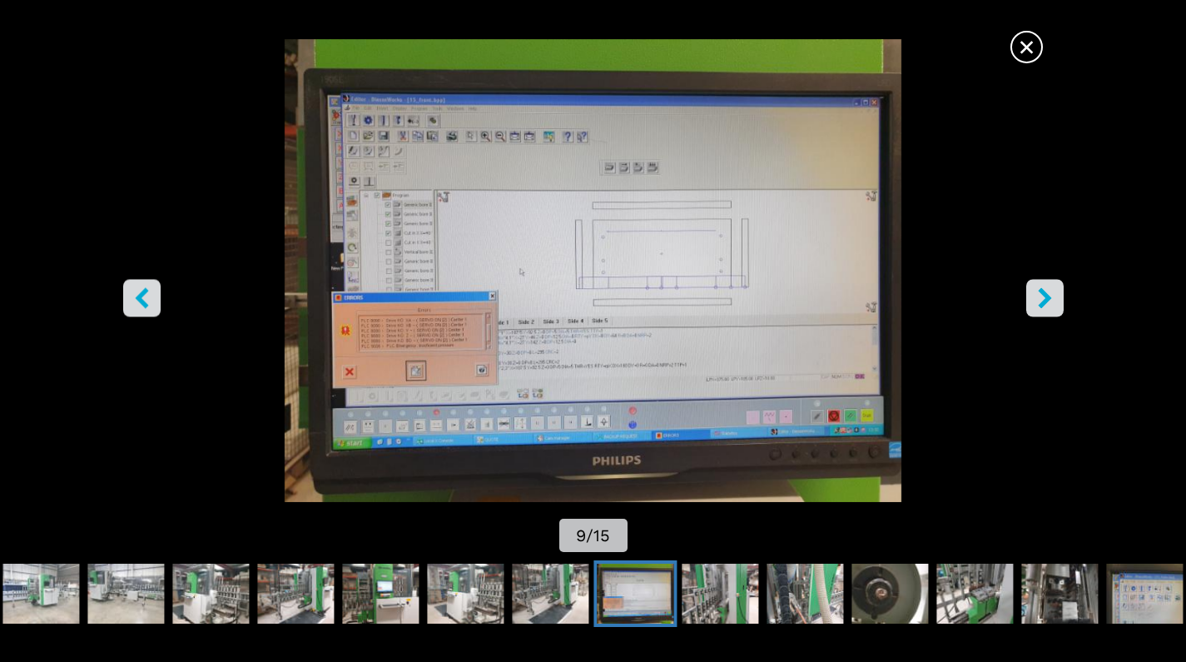
click at [147, 299] on icon "left-button" at bounding box center [142, 297] width 21 height 21
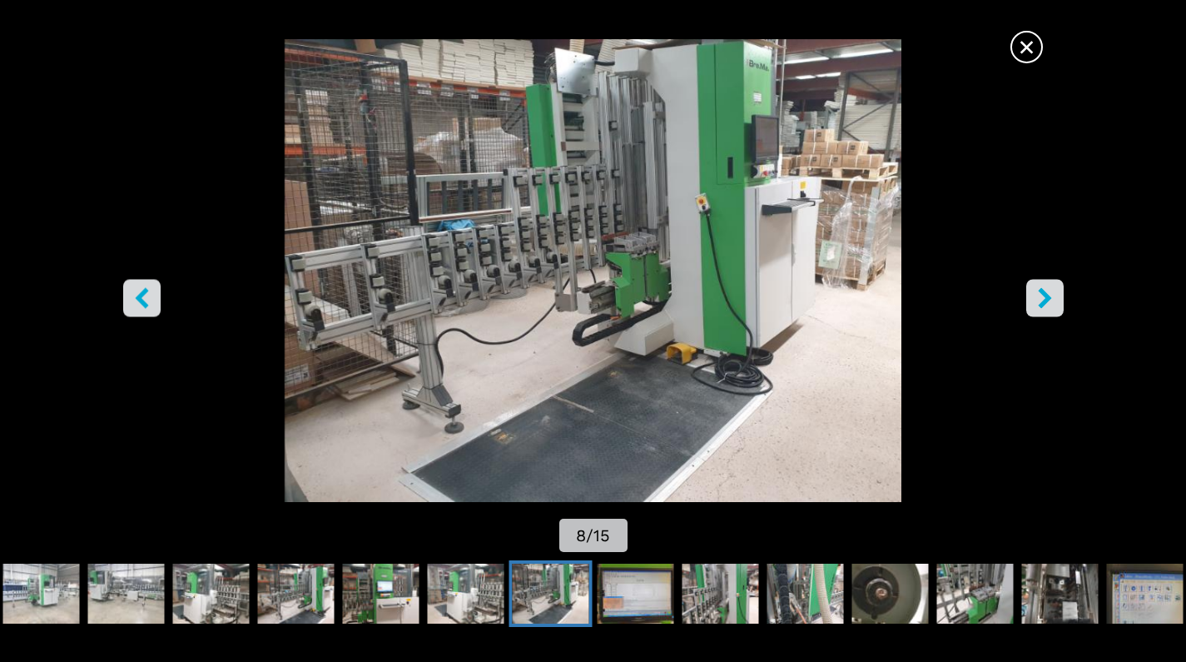
click at [147, 299] on icon "left-button" at bounding box center [142, 297] width 21 height 21
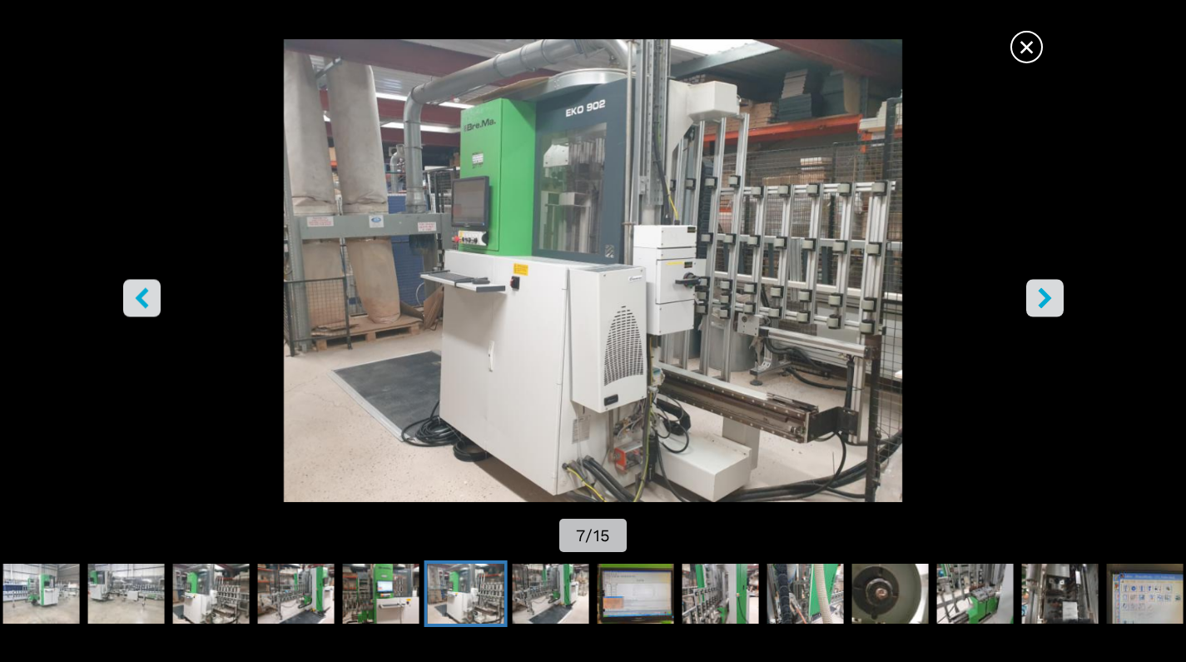
click at [147, 299] on icon "left-button" at bounding box center [142, 297] width 21 height 21
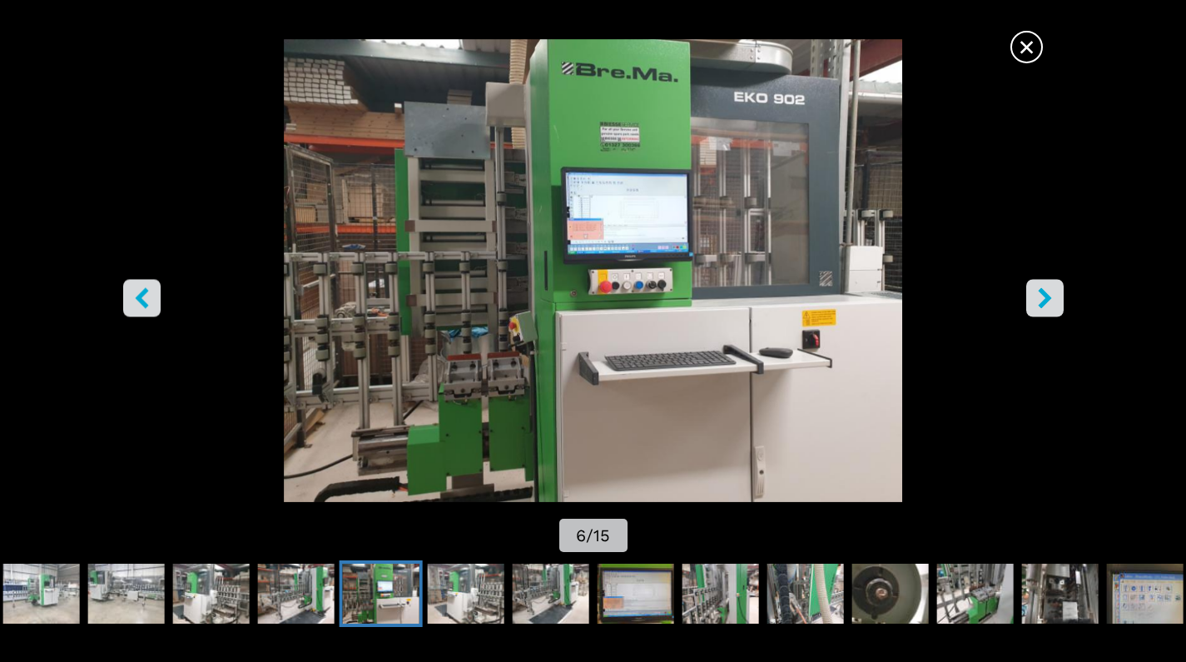
click at [147, 299] on icon "left-button" at bounding box center [142, 297] width 21 height 21
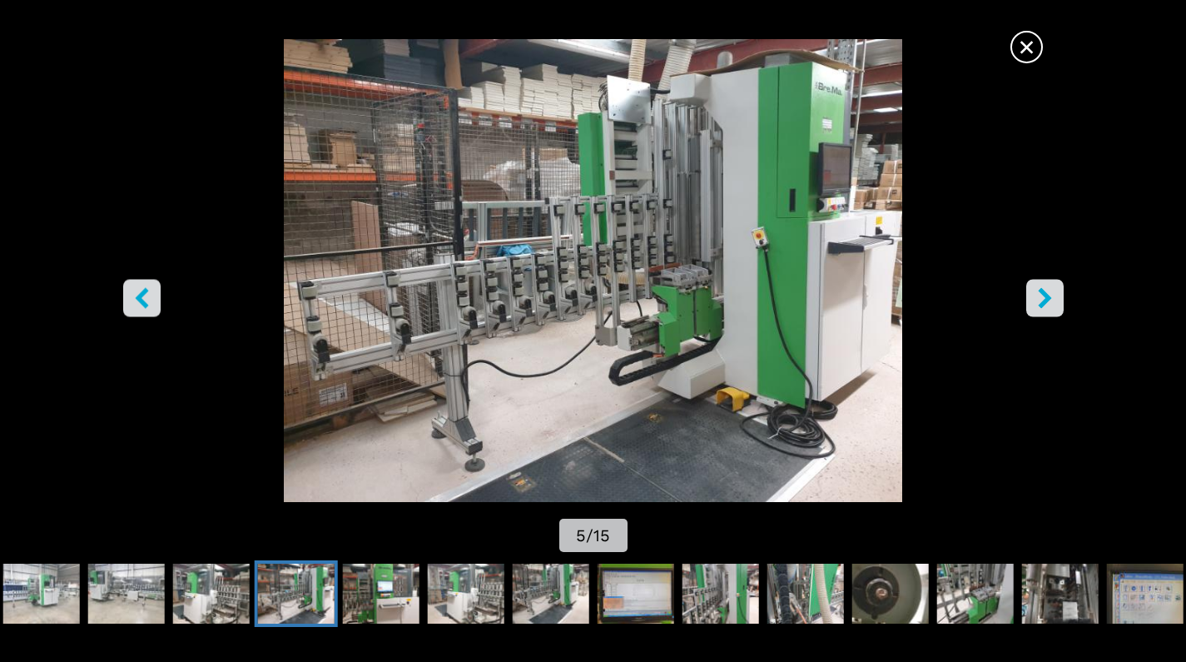
click at [147, 299] on icon "left-button" at bounding box center [142, 297] width 21 height 21
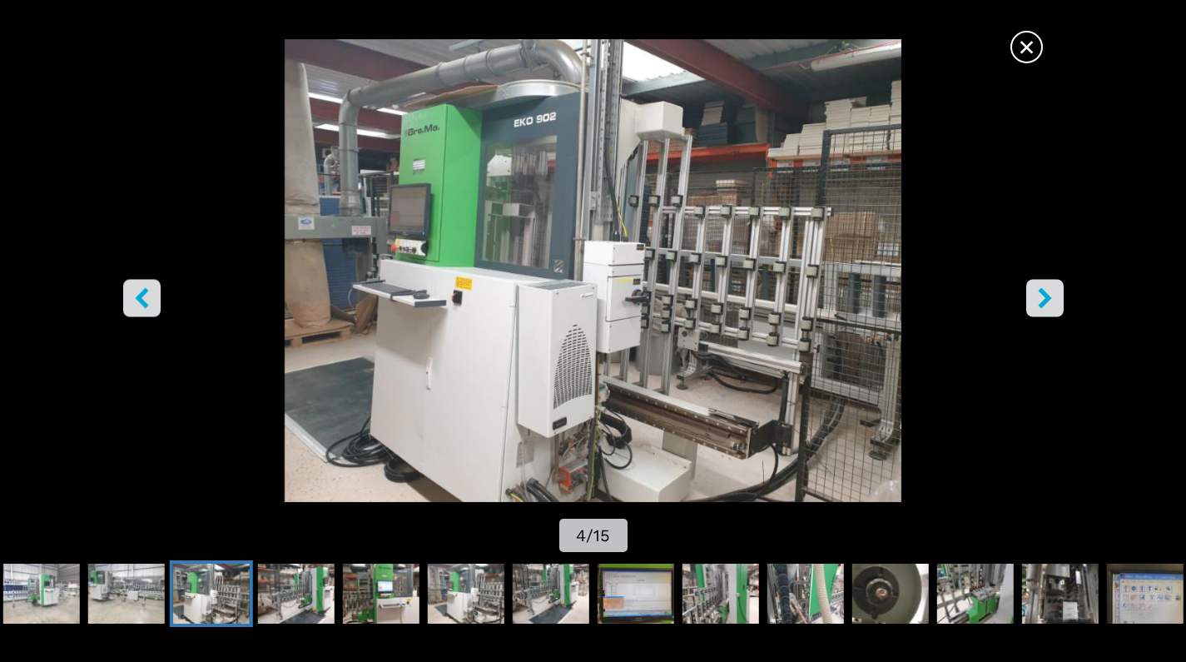
click at [147, 299] on icon "left-button" at bounding box center [142, 297] width 21 height 21
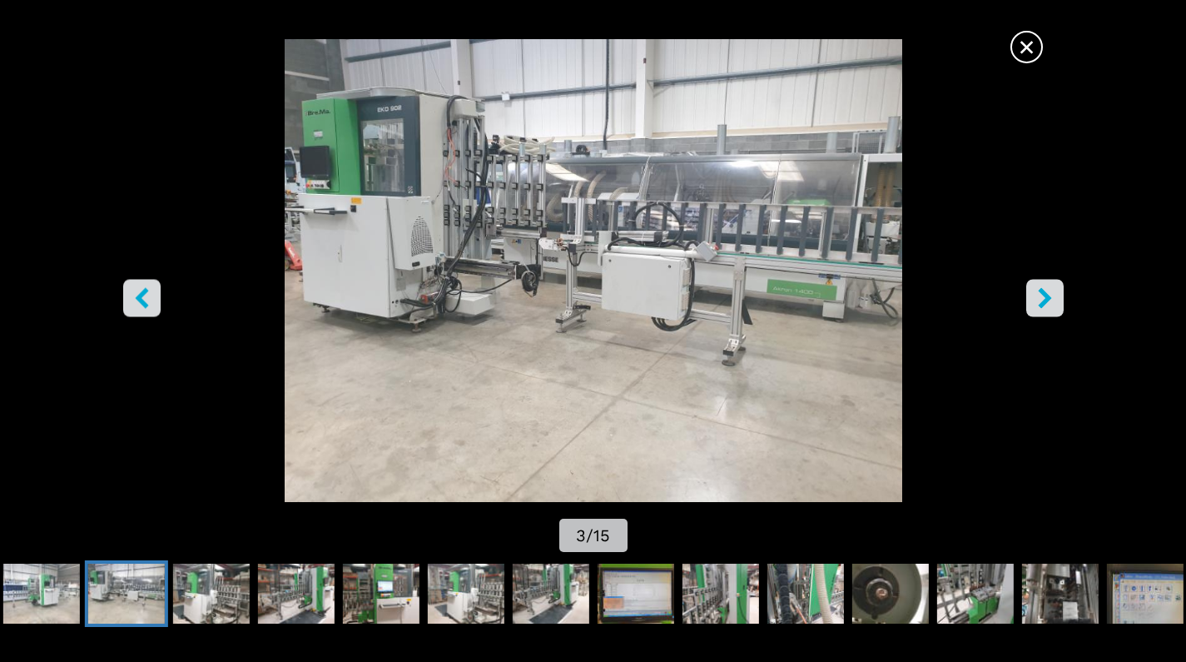
click at [141, 311] on button "left-button" at bounding box center [141, 297] width 37 height 37
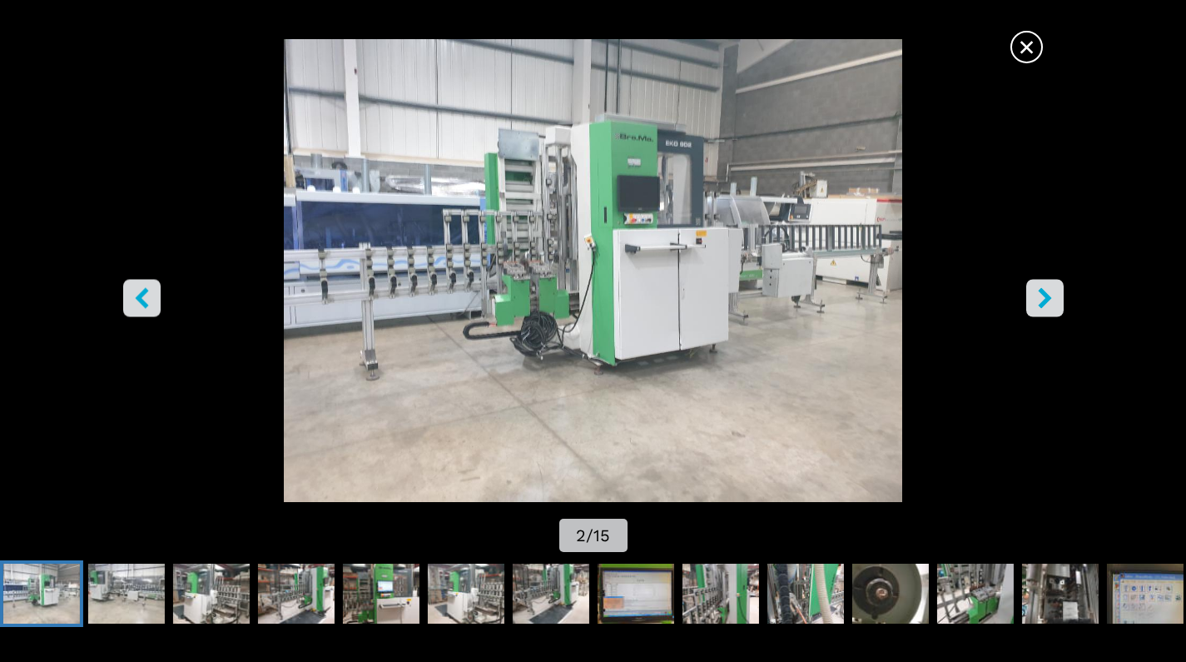
click at [141, 311] on button "left-button" at bounding box center [141, 297] width 37 height 37
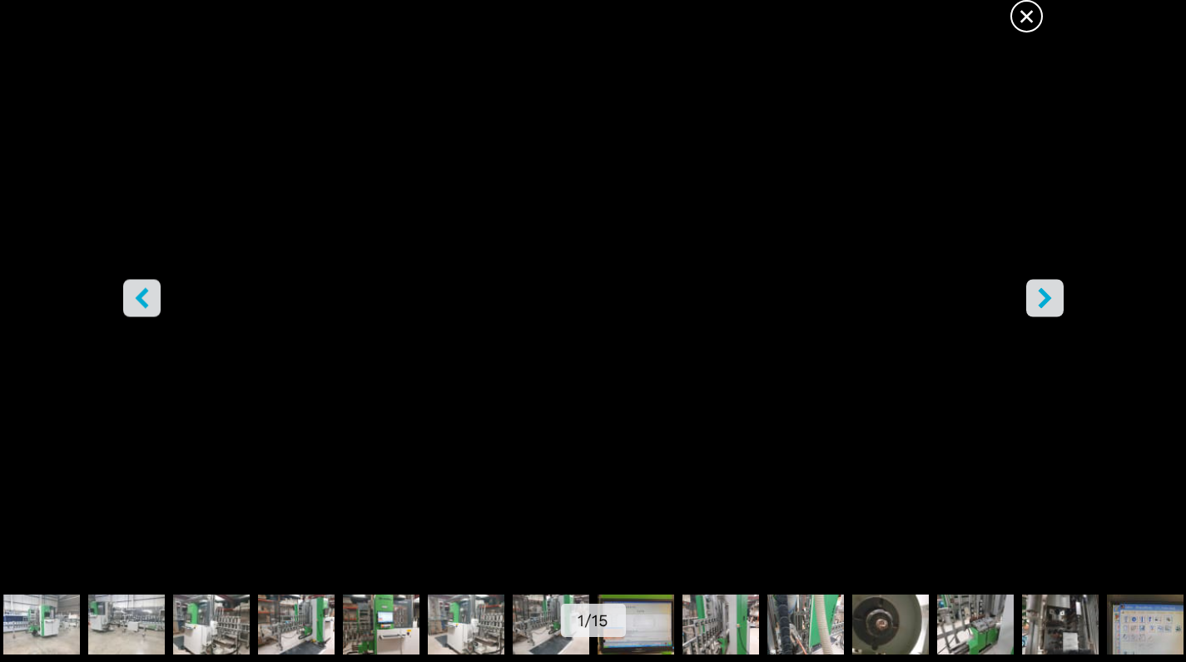
click at [1032, 17] on span "×" at bounding box center [1026, 12] width 29 height 29
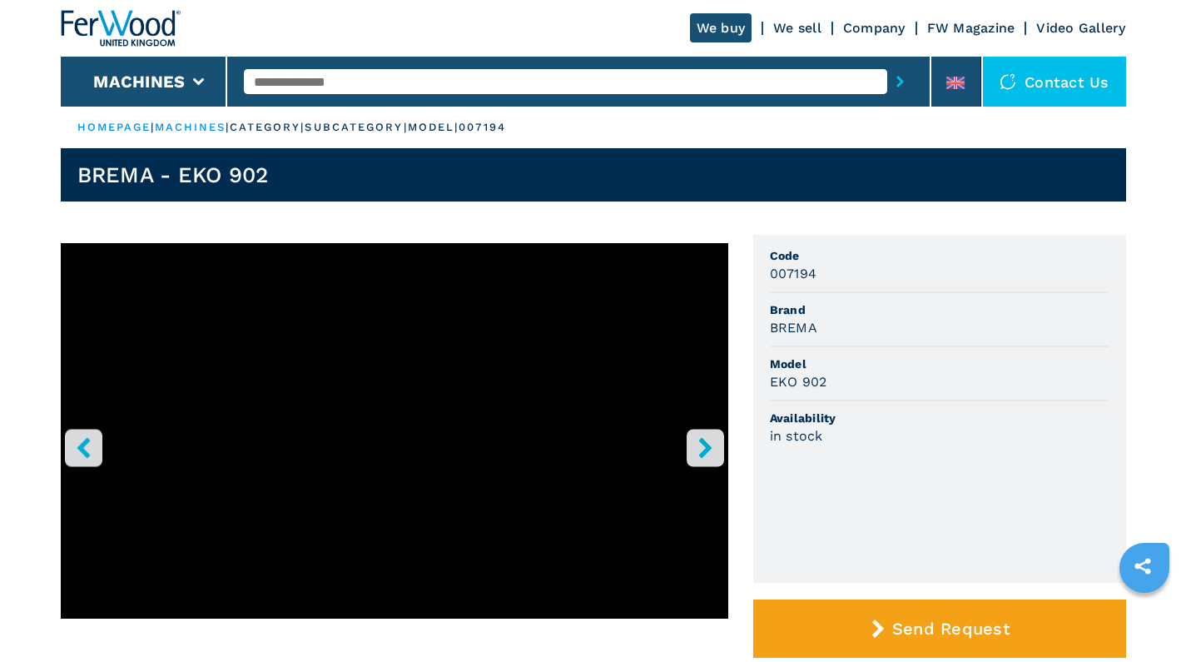
click at [87, 456] on icon "left-button" at bounding box center [83, 447] width 13 height 21
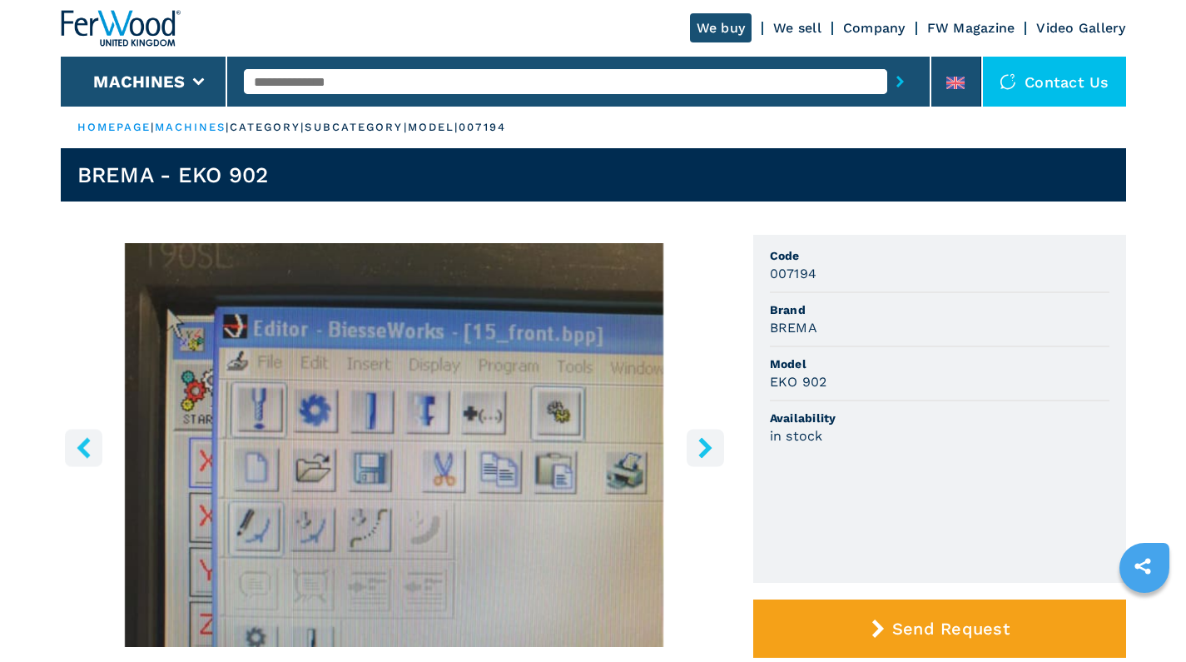
click at [87, 456] on icon "left-button" at bounding box center [83, 447] width 13 height 21
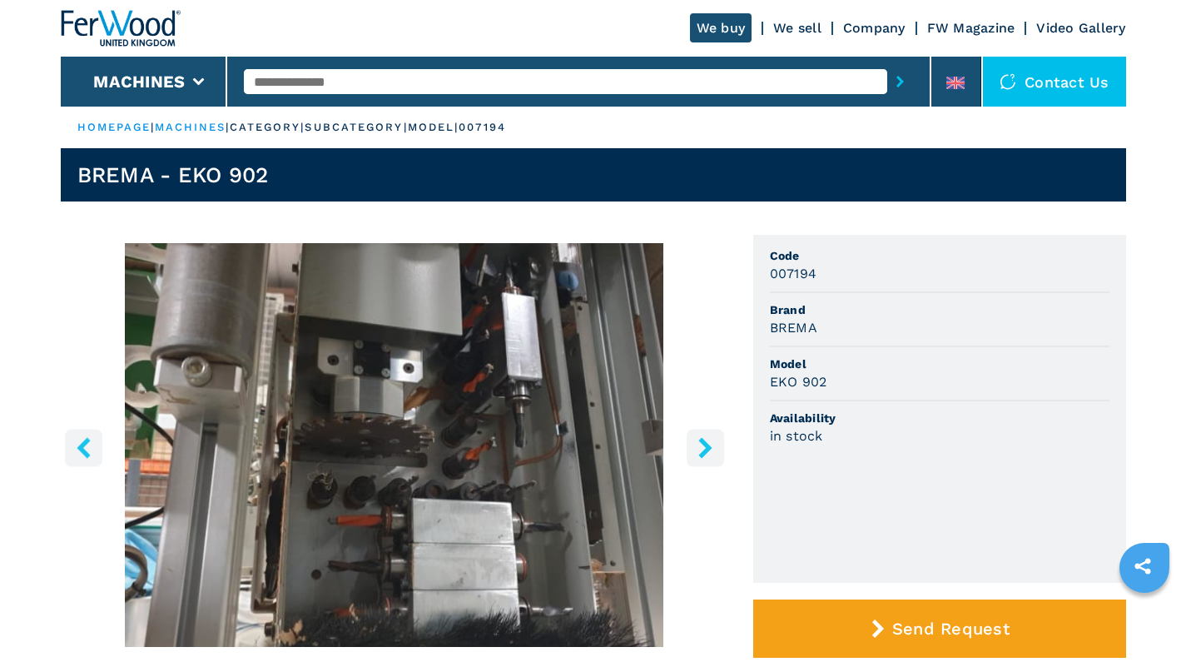
click at [716, 452] on button "right-button" at bounding box center [705, 447] width 37 height 37
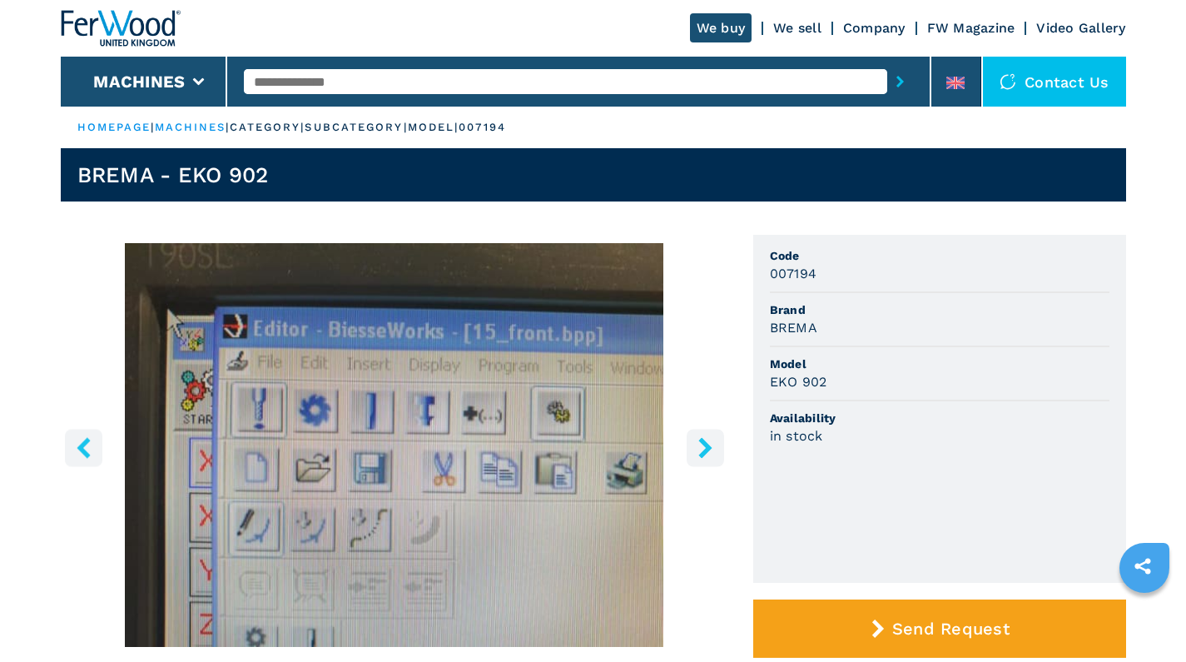
click at [716, 452] on button "right-button" at bounding box center [705, 447] width 37 height 37
